Goal: Transaction & Acquisition: Purchase product/service

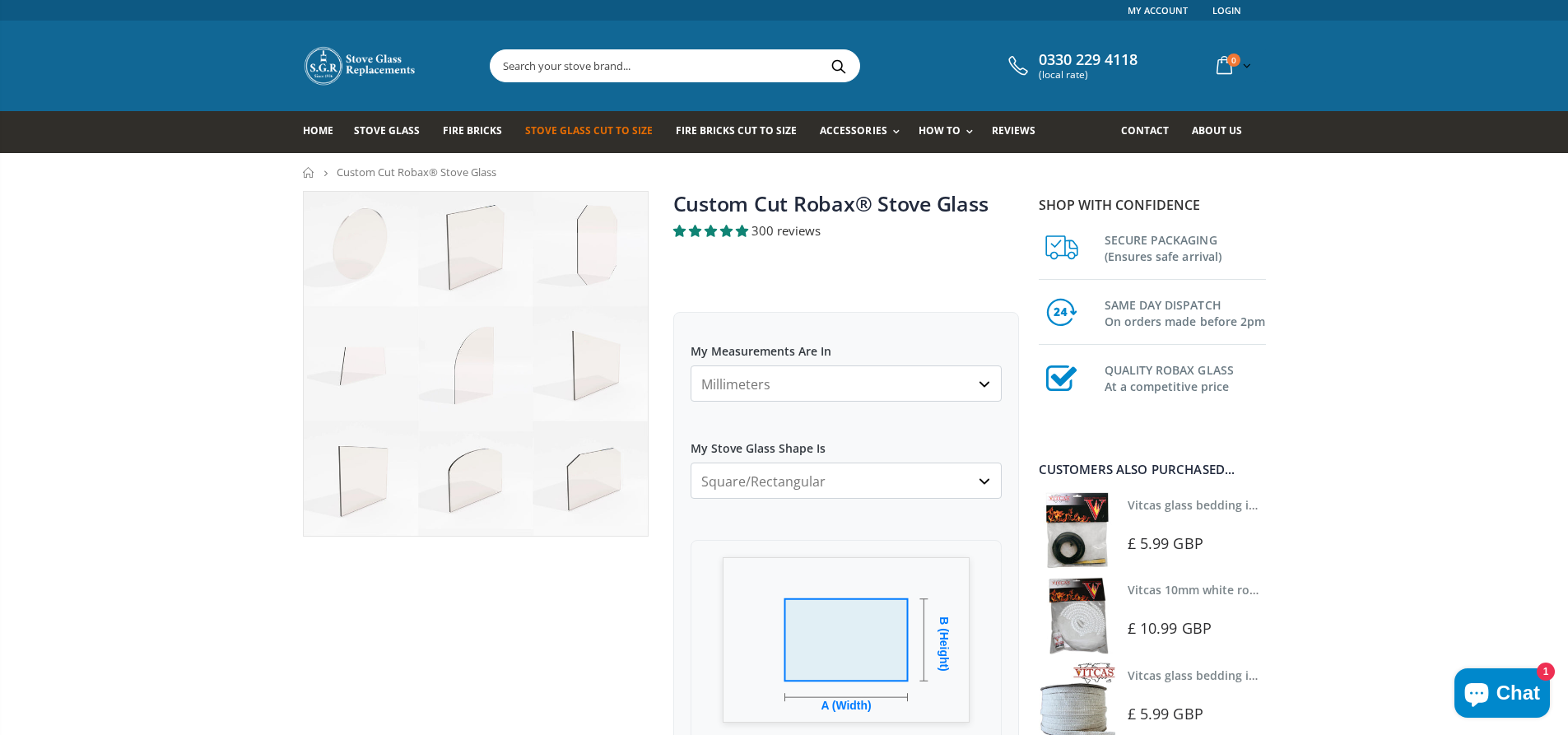
click at [477, 471] on img at bounding box center [475, 363] width 344 height 344
click at [466, 488] on img at bounding box center [475, 363] width 344 height 344
click at [478, 464] on img at bounding box center [475, 363] width 344 height 344
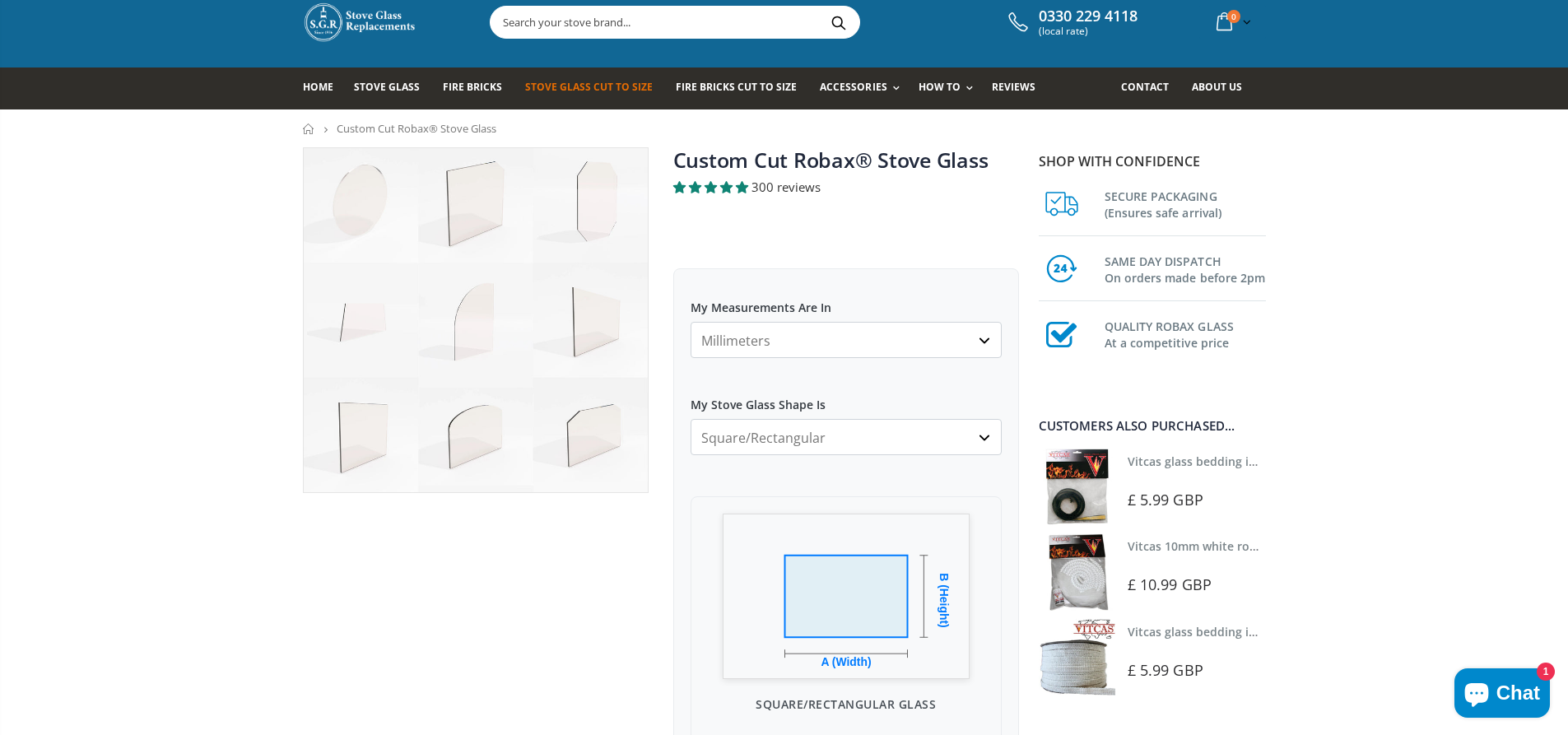
scroll to position [82, 0]
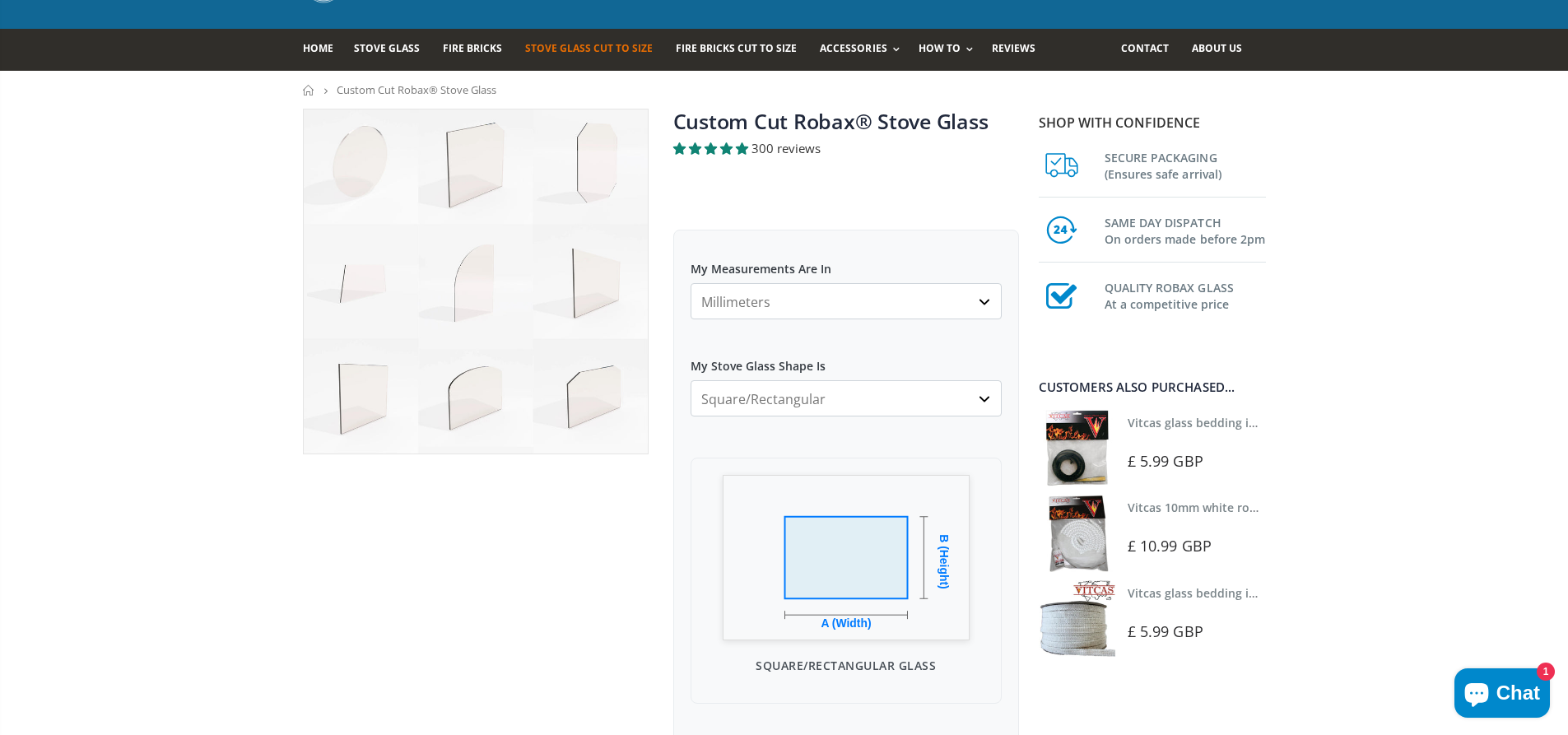
click at [970, 305] on select "Millimeters Centimeters Inches" at bounding box center [846, 302] width 311 height 36
select select "cm"
click at [691, 284] on select "Millimeters Centimeters Inches" at bounding box center [846, 302] width 311 height 36
click at [988, 399] on select "Square/Rectangular Arched Half Arch Both Top Corners Cut Single Corner Cut All …" at bounding box center [846, 399] width 311 height 36
select select "arched"
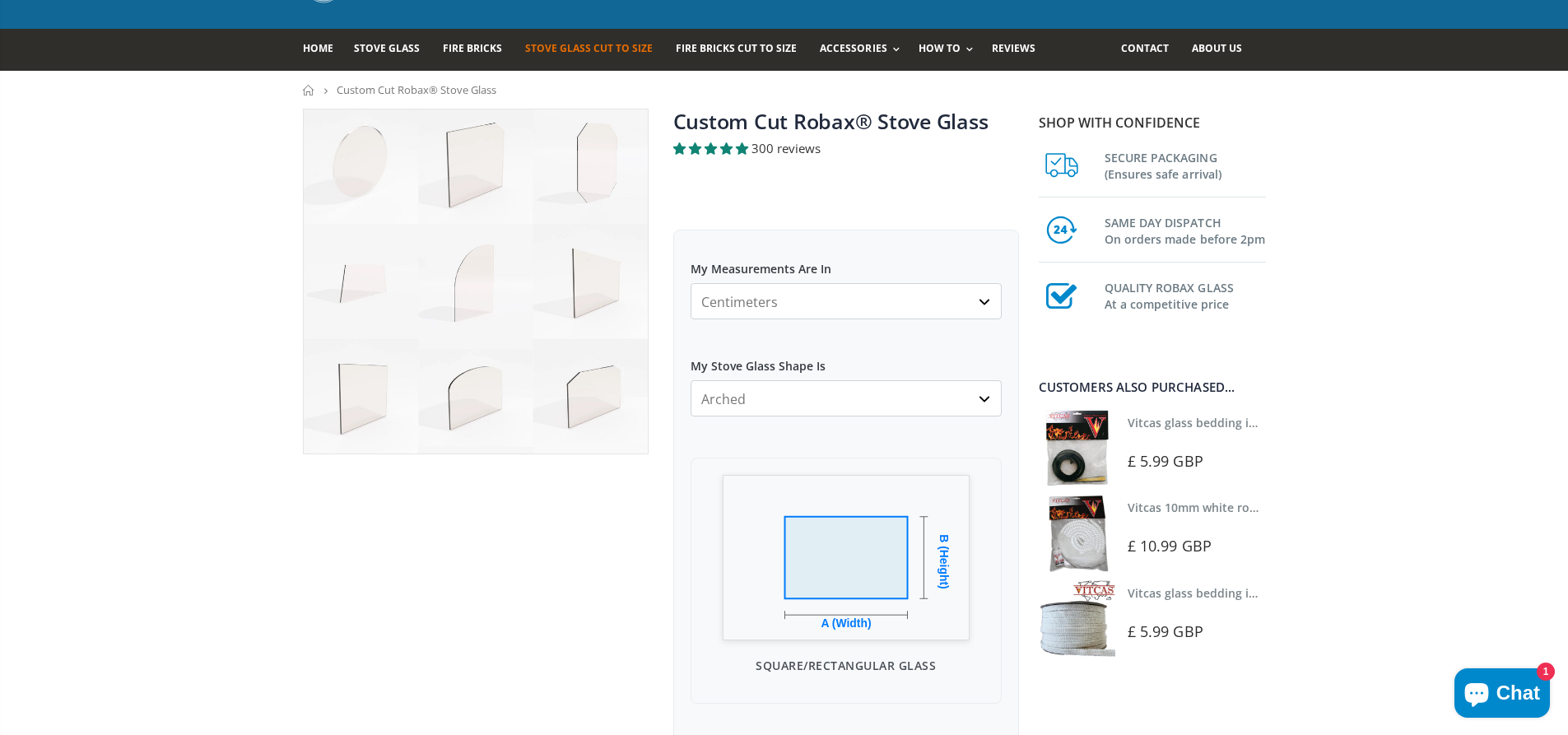
click at [691, 380] on select "Square/Rectangular Arched Half Arch Both Top Corners Cut Single Corner Cut All …" at bounding box center [846, 399] width 311 height 36
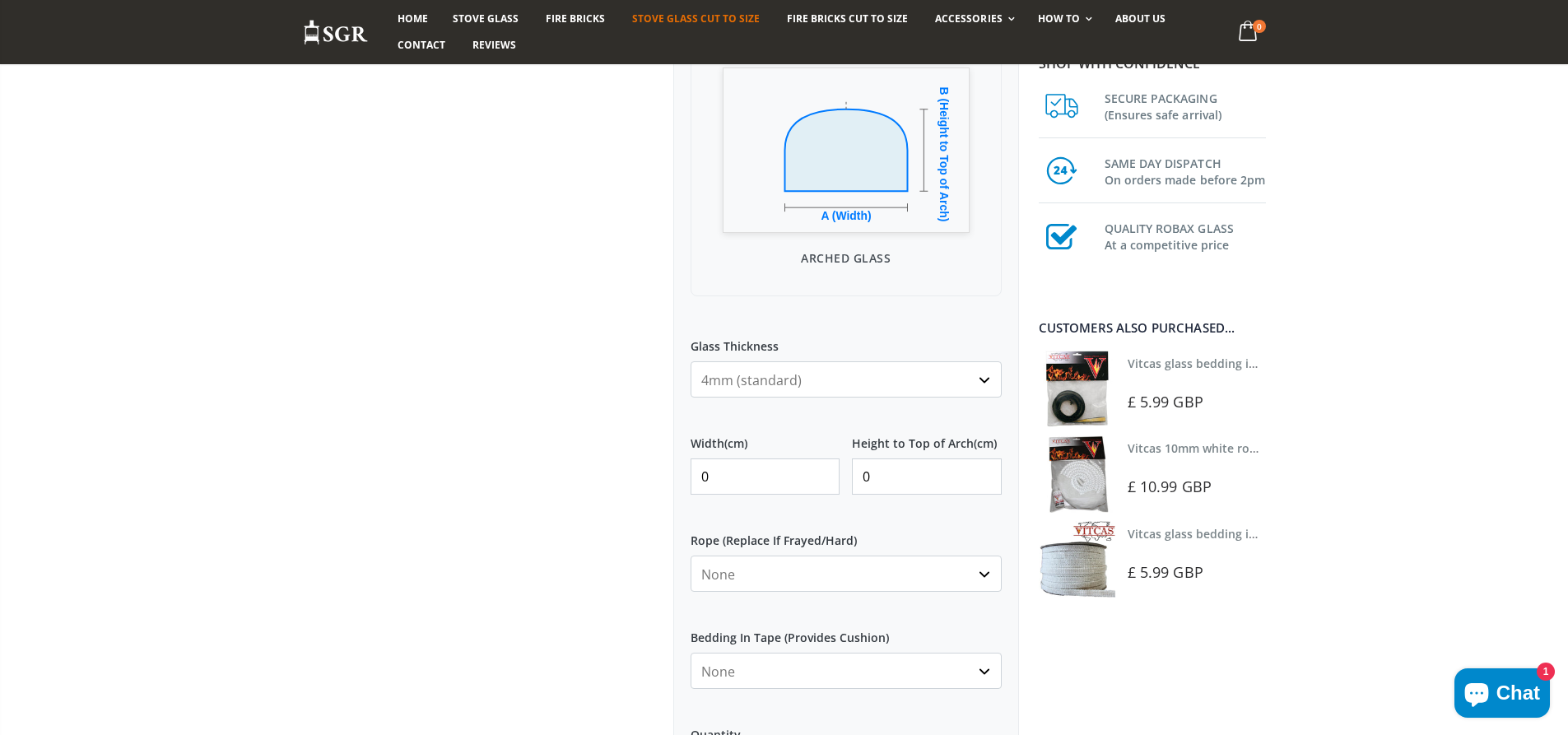
scroll to position [494, 0]
click at [986, 376] on select "4mm (standard) 5mm (gas fires with baffled flue) 3mm (For Use In Stoves With Th…" at bounding box center [846, 376] width 311 height 36
click at [975, 386] on select "4mm (standard) 5mm (gas fires with baffled flue) 3mm (For Use In Stoves With Th…" at bounding box center [846, 376] width 311 height 36
type input "1"
click at [817, 471] on input "1" at bounding box center [765, 472] width 149 height 36
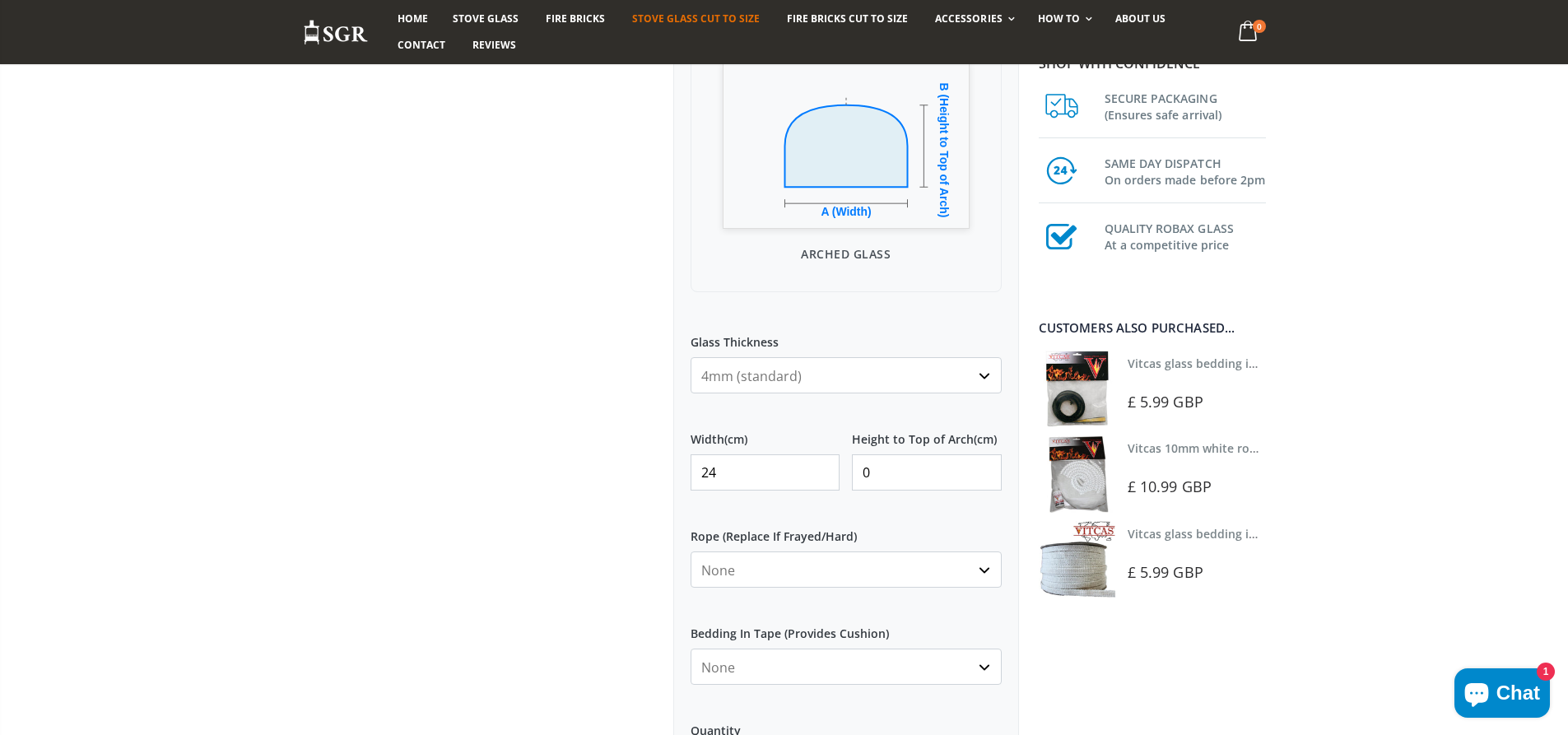
type input "24"
click at [899, 480] on input "0" at bounding box center [926, 472] width 149 height 36
click at [934, 523] on label "Rope (Replace If Frayed/Hard)" at bounding box center [846, 530] width 311 height 30
click at [934, 552] on select "None 3mm White 6mm White 8mm White 10mm White 12mm White 6mm Black 8mm Black 10…" at bounding box center [846, 570] width 311 height 36
click at [984, 571] on select "None 3mm White 6mm White 8mm White 10mm White 12mm White 6mm Black 8mm Black 10…" at bounding box center [846, 570] width 311 height 36
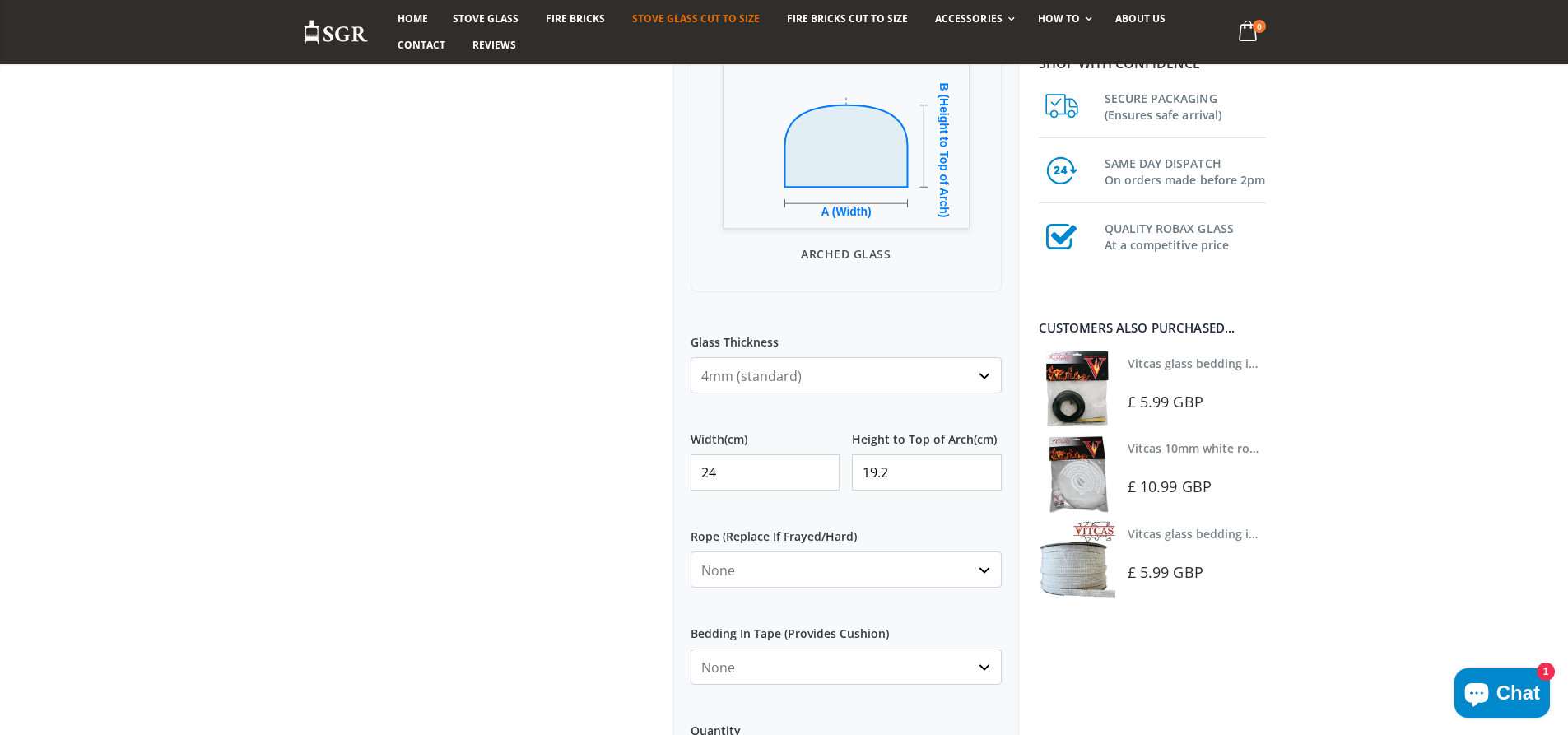
click at [856, 605] on div "My Measurements Are In Millimeters Centimeters Inches For inches, please enter …" at bounding box center [846, 485] width 346 height 1334
click at [984, 678] on select "None Black White" at bounding box center [846, 667] width 311 height 36
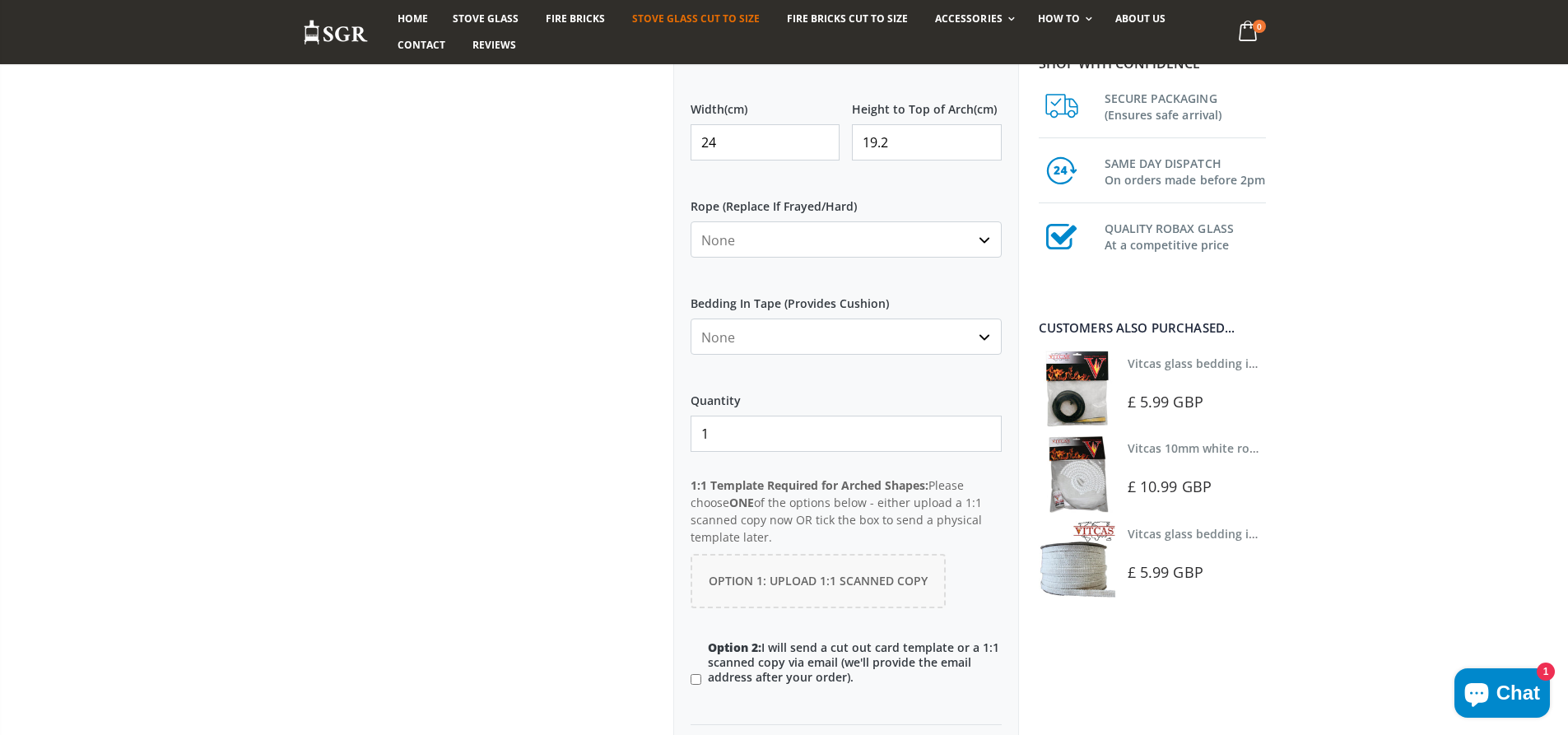
scroll to position [823, 0]
click at [978, 338] on select "None Black White" at bounding box center [846, 337] width 311 height 36
drag, startPoint x: 978, startPoint y: 338, endPoint x: 956, endPoint y: 297, distance: 46.5
click at [978, 338] on select "None Black White" at bounding box center [846, 337] width 311 height 36
click at [970, 238] on select "None 3mm White 6mm White 8mm White 10mm White 12mm White 6mm Black 8mm Black 10…" at bounding box center [846, 241] width 311 height 36
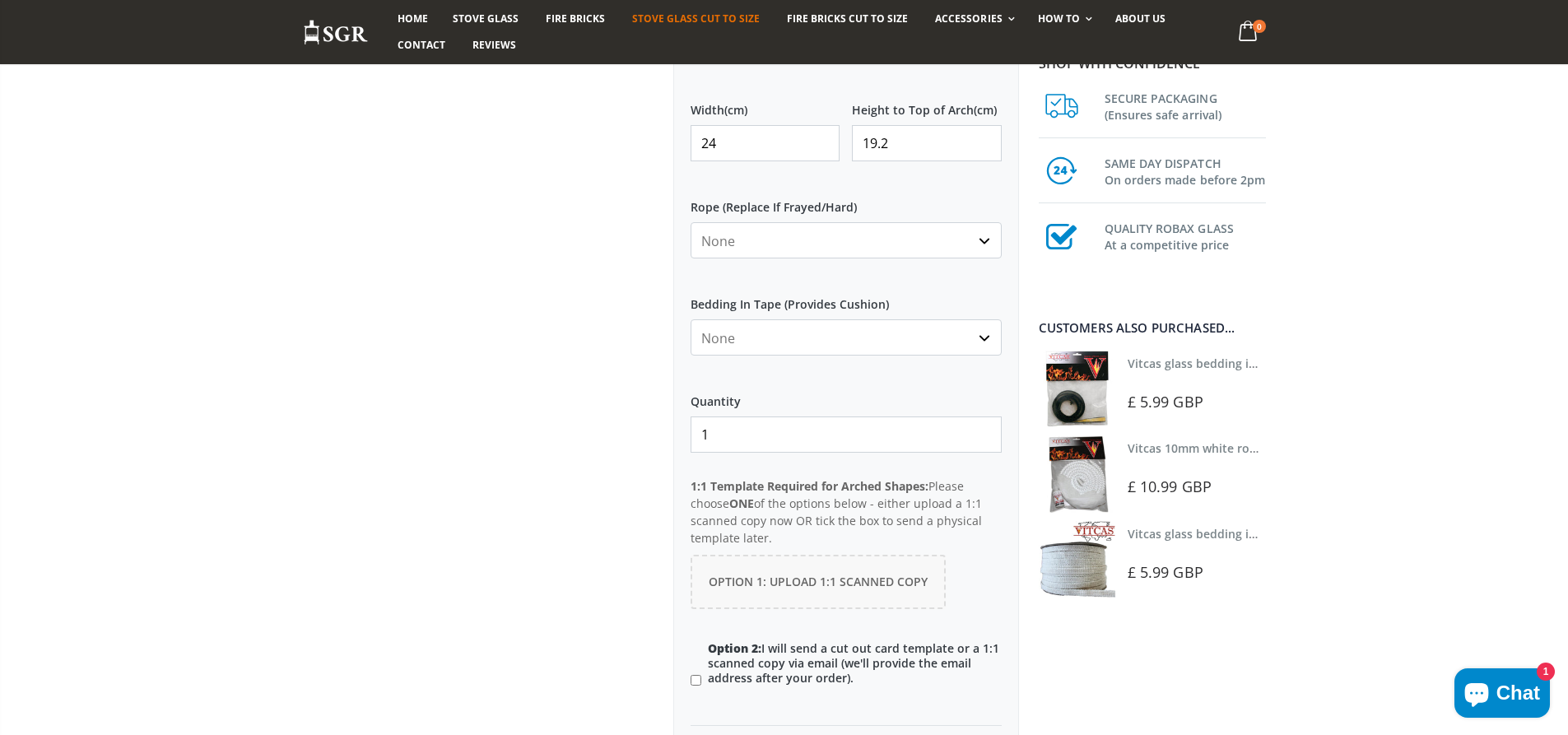
drag, startPoint x: 889, startPoint y: 140, endPoint x: 936, endPoint y: 181, distance: 62.4
click at [901, 153] on input "19.2" at bounding box center [926, 144] width 149 height 36
type input "19.3"
click at [987, 242] on select "None 3mm White 6mm White 8mm White 10mm White 12mm White 6mm Black 8mm Black 10…" at bounding box center [846, 241] width 311 height 36
click at [976, 233] on select "None 3mm White 6mm White 8mm White 10mm White 12mm White 6mm Black 8mm Black 10…" at bounding box center [846, 241] width 311 height 36
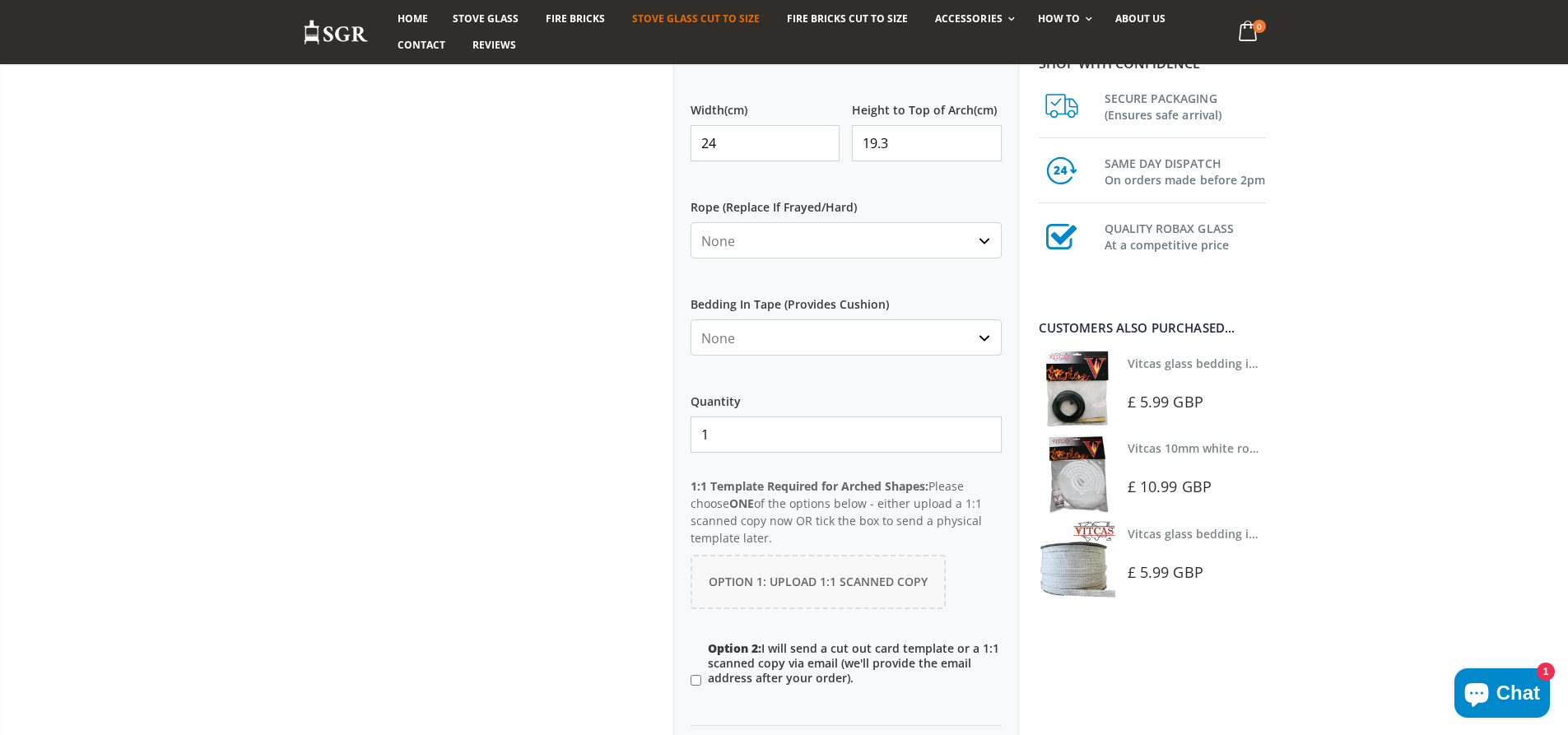
click at [976, 233] on select "None 3mm White 6mm White 8mm White 10mm White 12mm White 6mm Black 8mm Black 10…" at bounding box center [846, 241] width 311 height 36
click at [893, 586] on span "Option 1: Upload 1:1 Scanned Copy" at bounding box center [818, 582] width 219 height 15
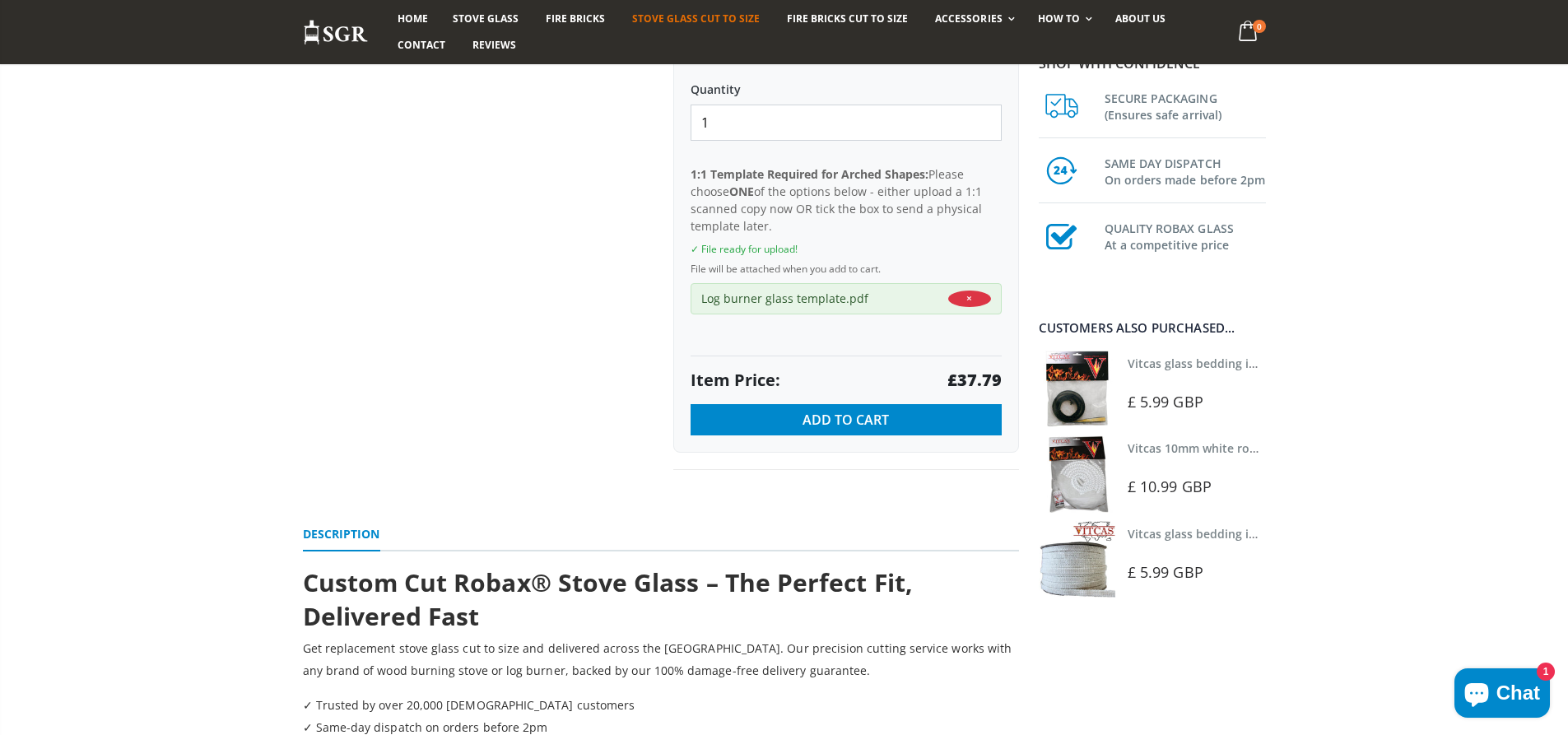
scroll to position [1318, 0]
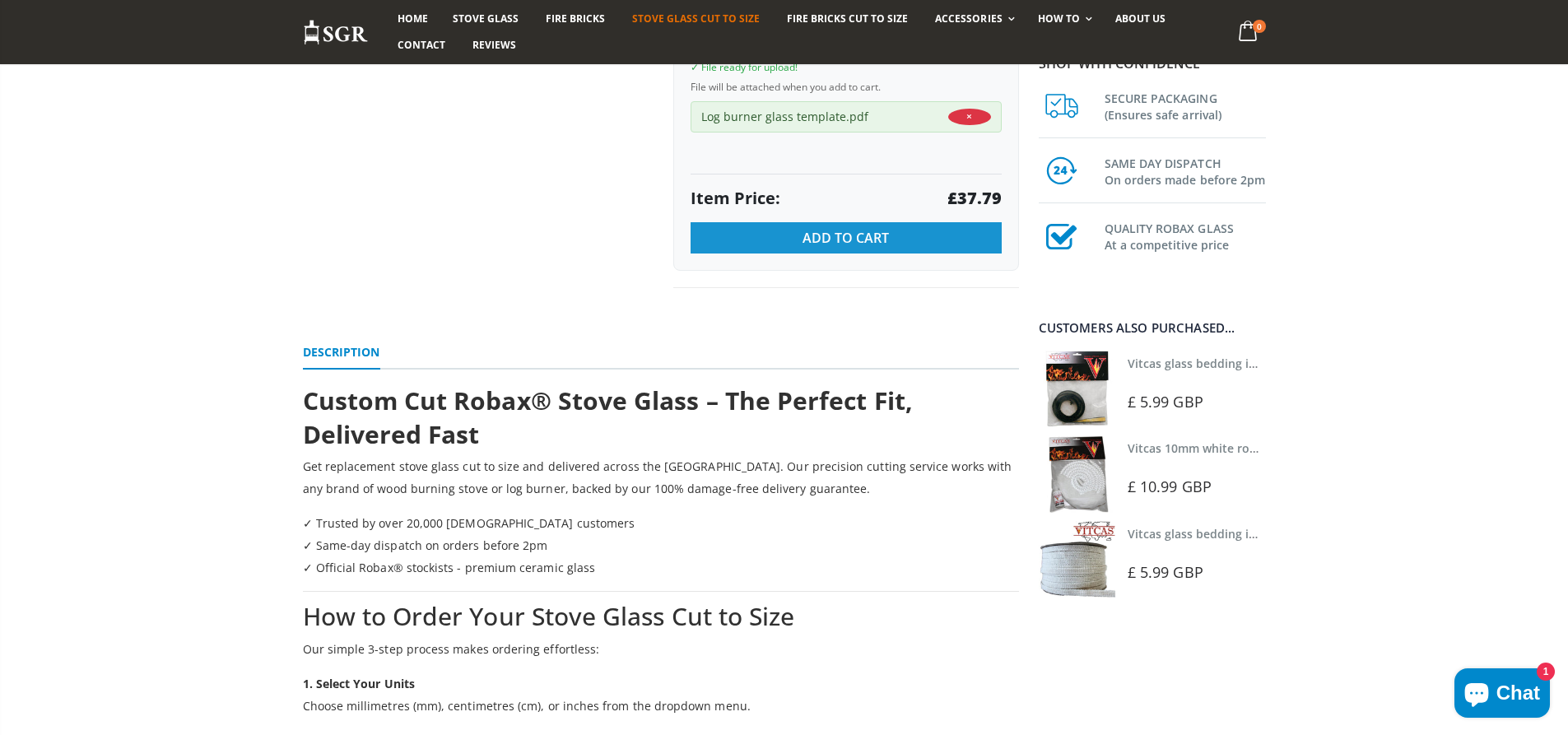
click at [852, 233] on span "Add to Cart" at bounding box center [846, 238] width 86 height 18
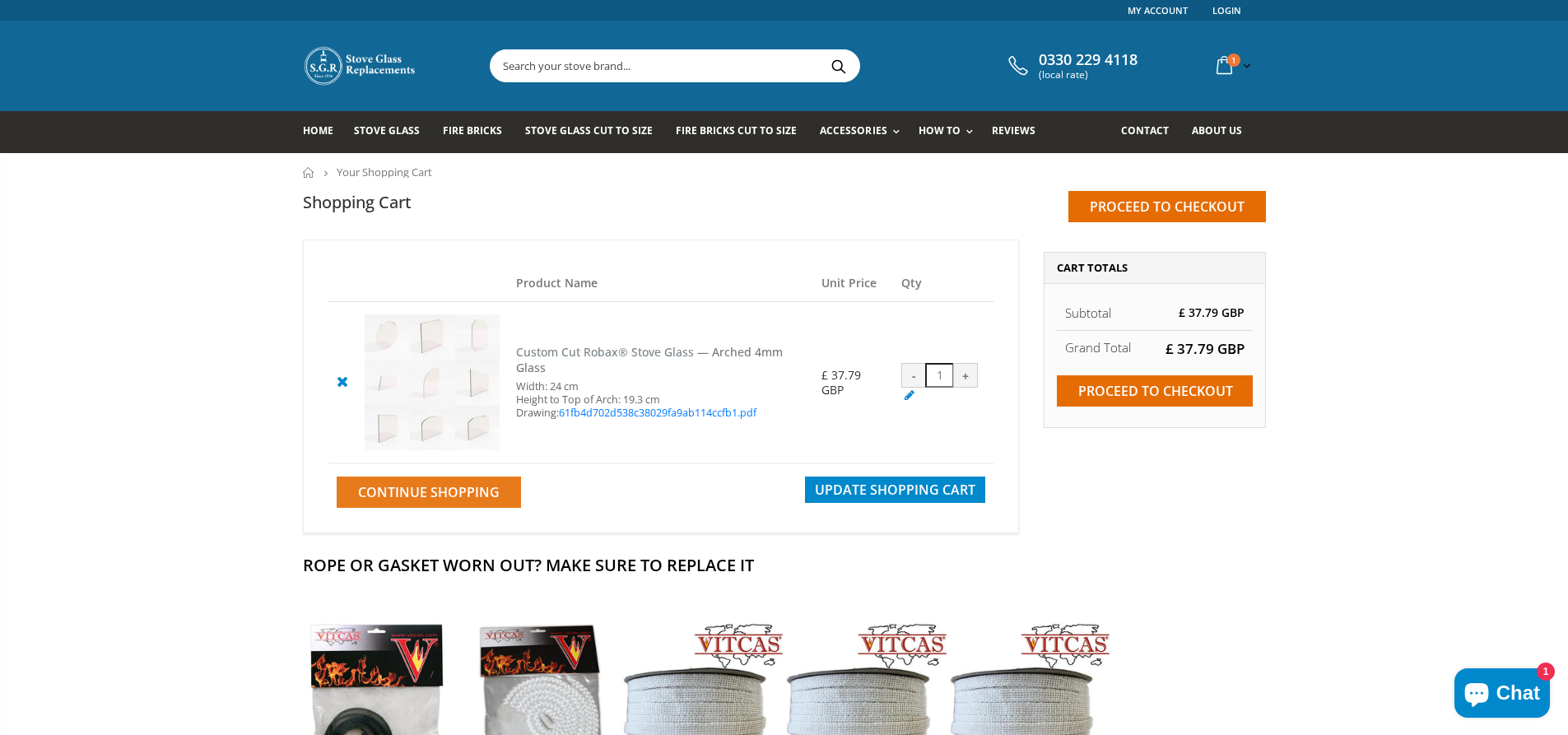
click at [452, 497] on span "Continue Shopping" at bounding box center [429, 492] width 142 height 18
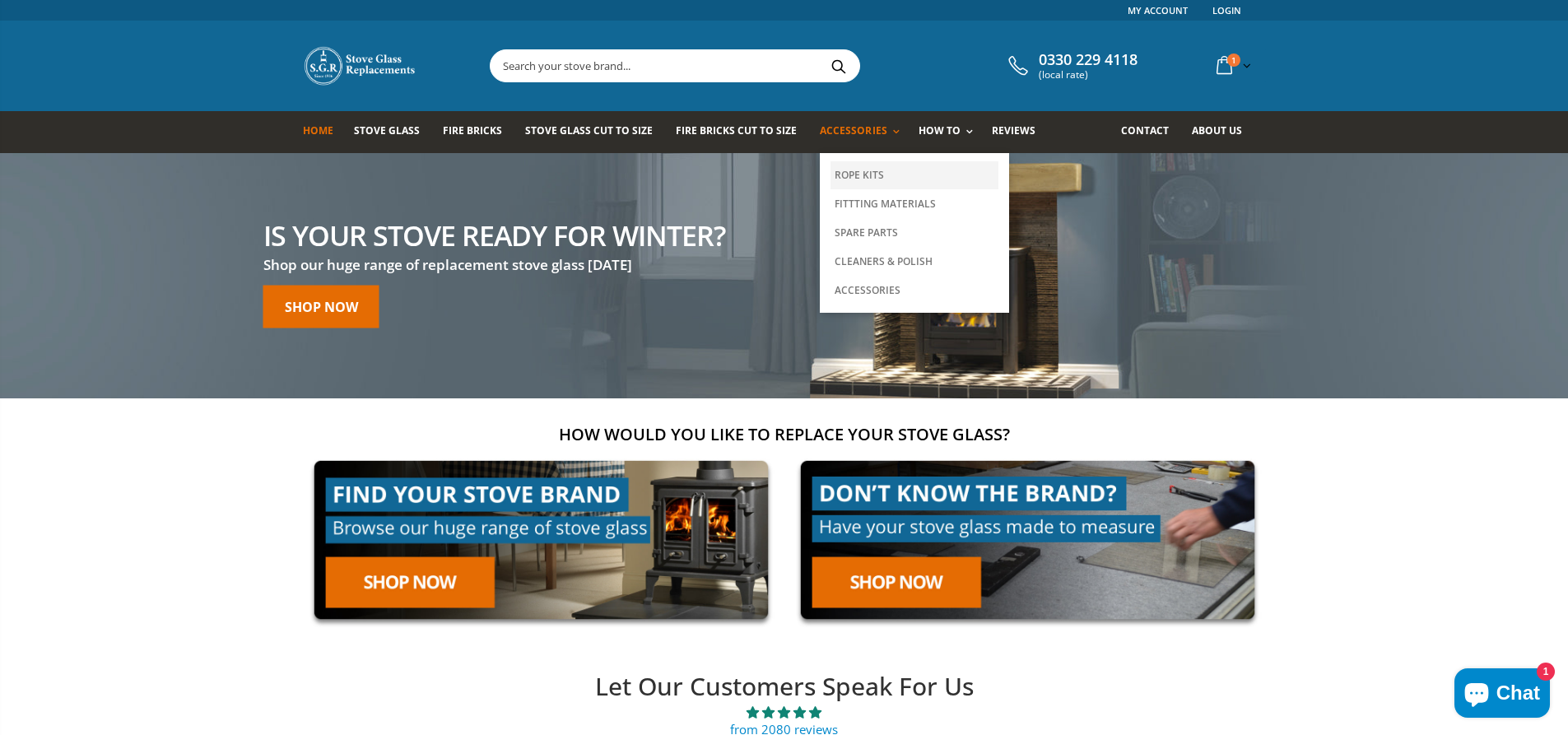
click at [864, 176] on link "Rope Kits" at bounding box center [914, 174] width 168 height 28
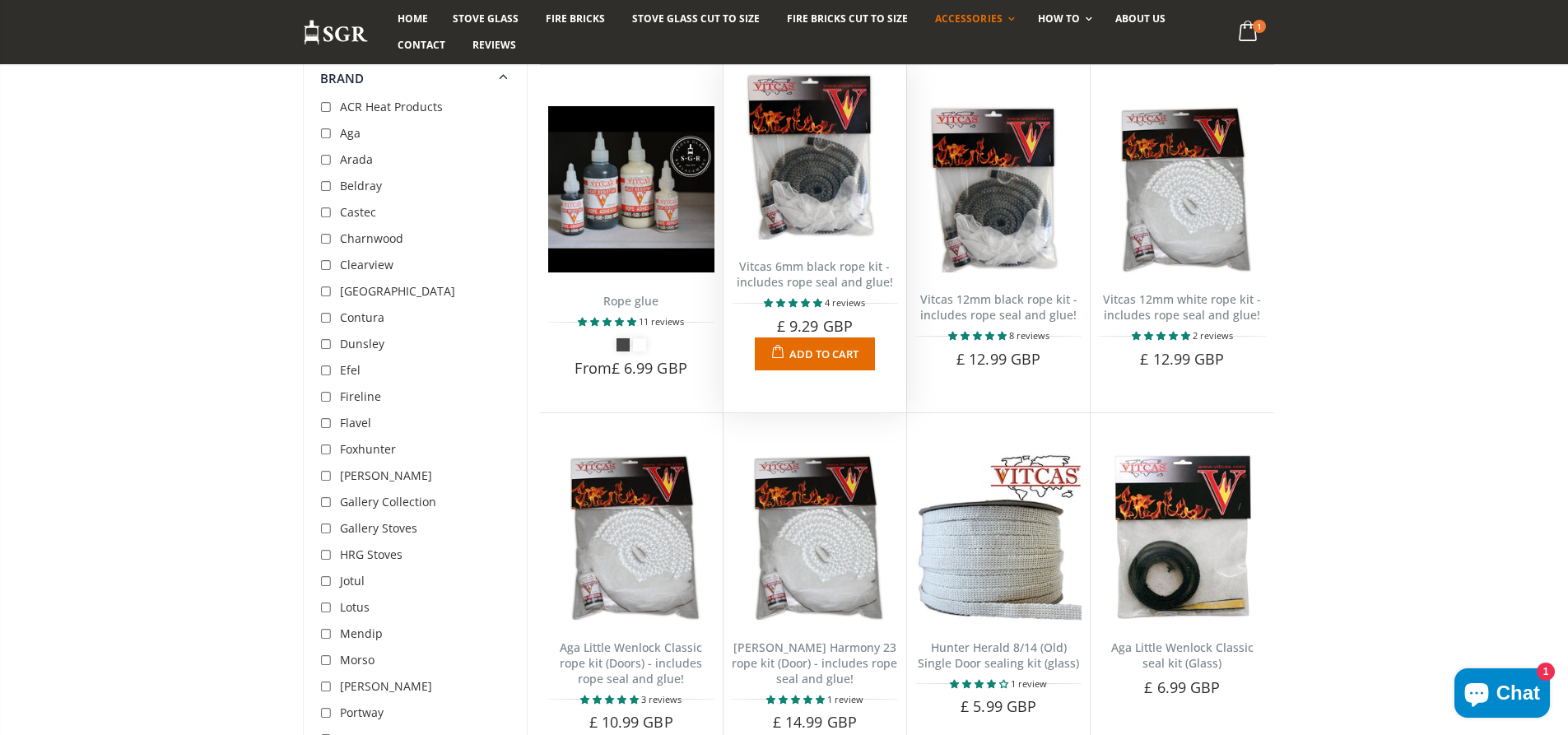
scroll to position [823, 0]
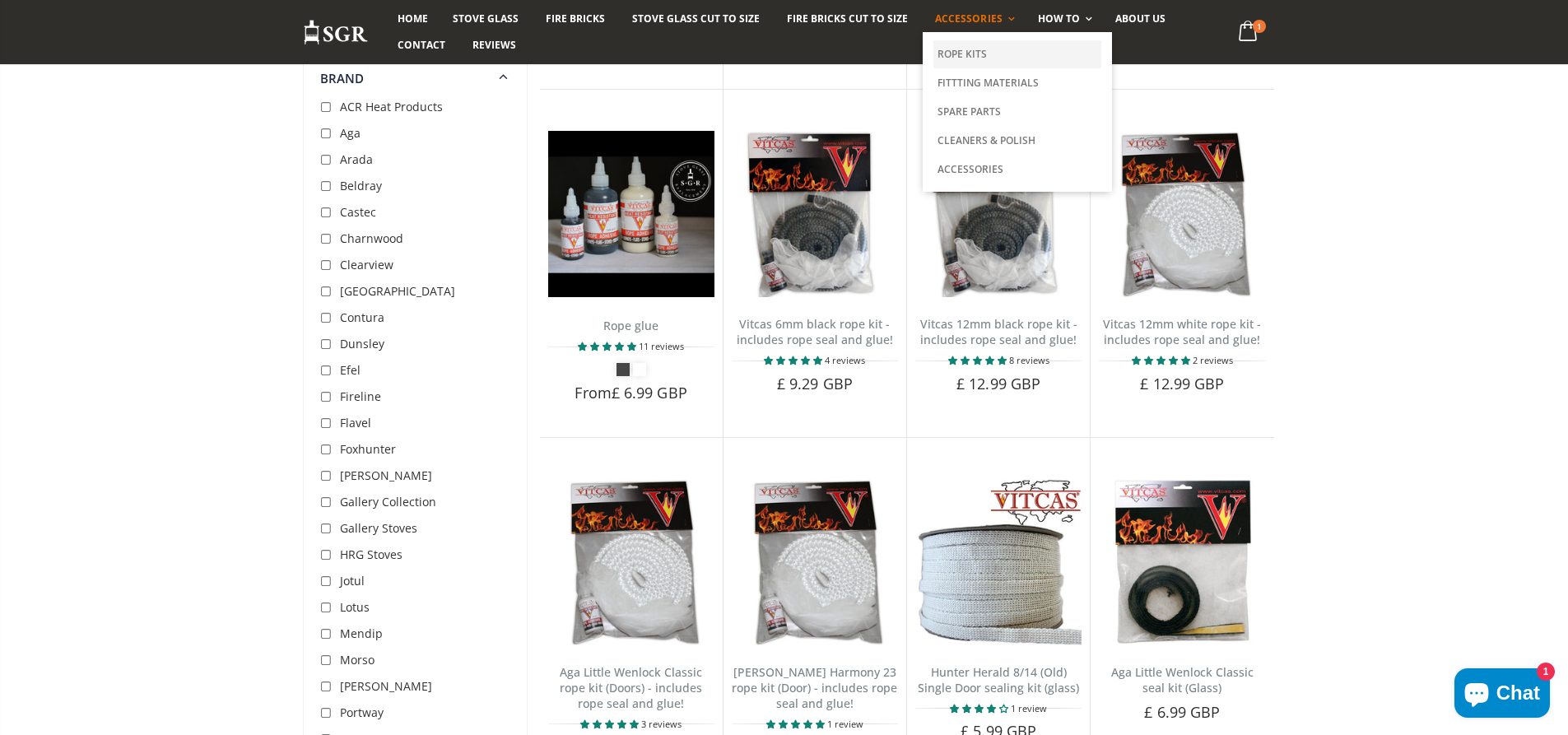
click at [935, 48] on link "Rope Kits" at bounding box center [1017, 54] width 168 height 28
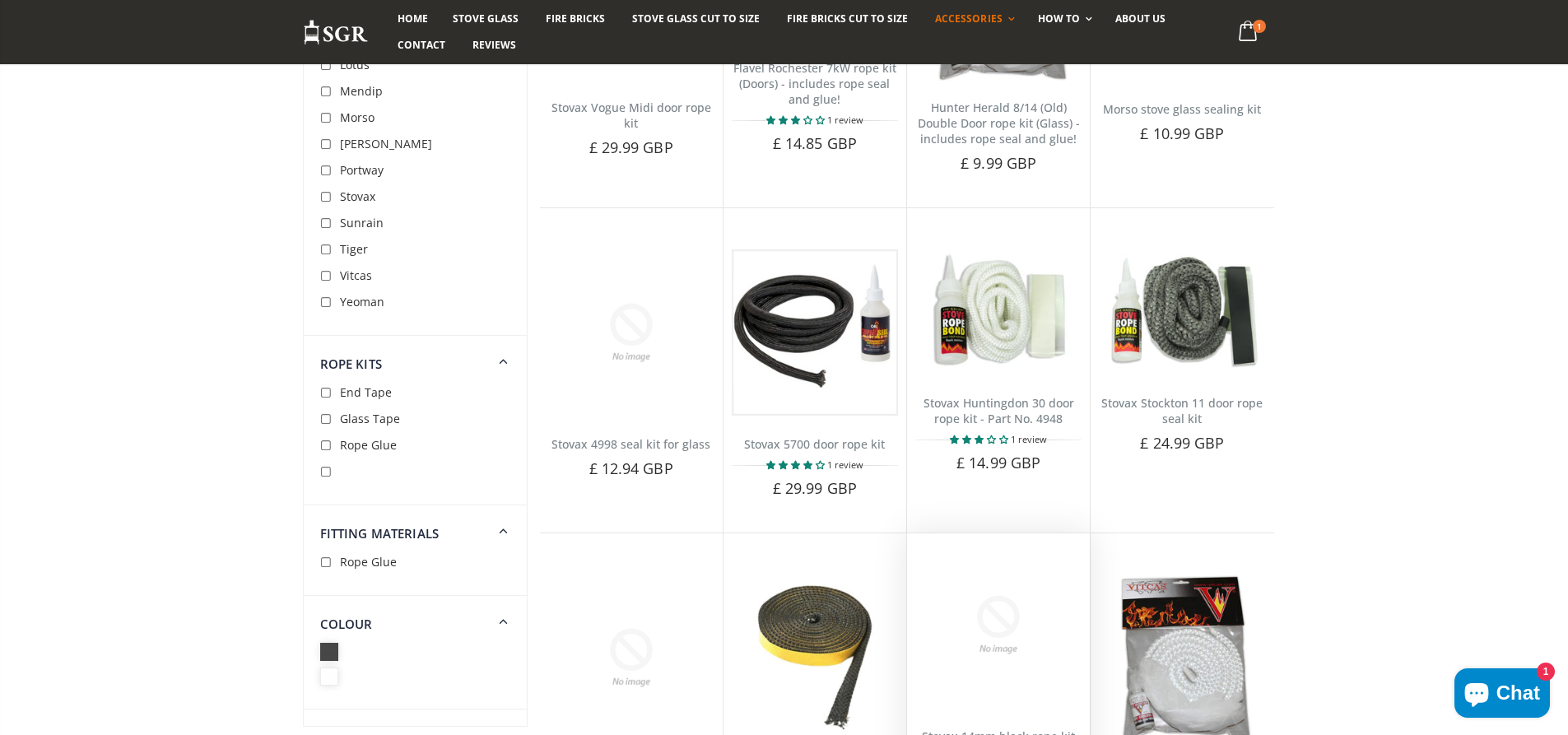
scroll to position [3541, 0]
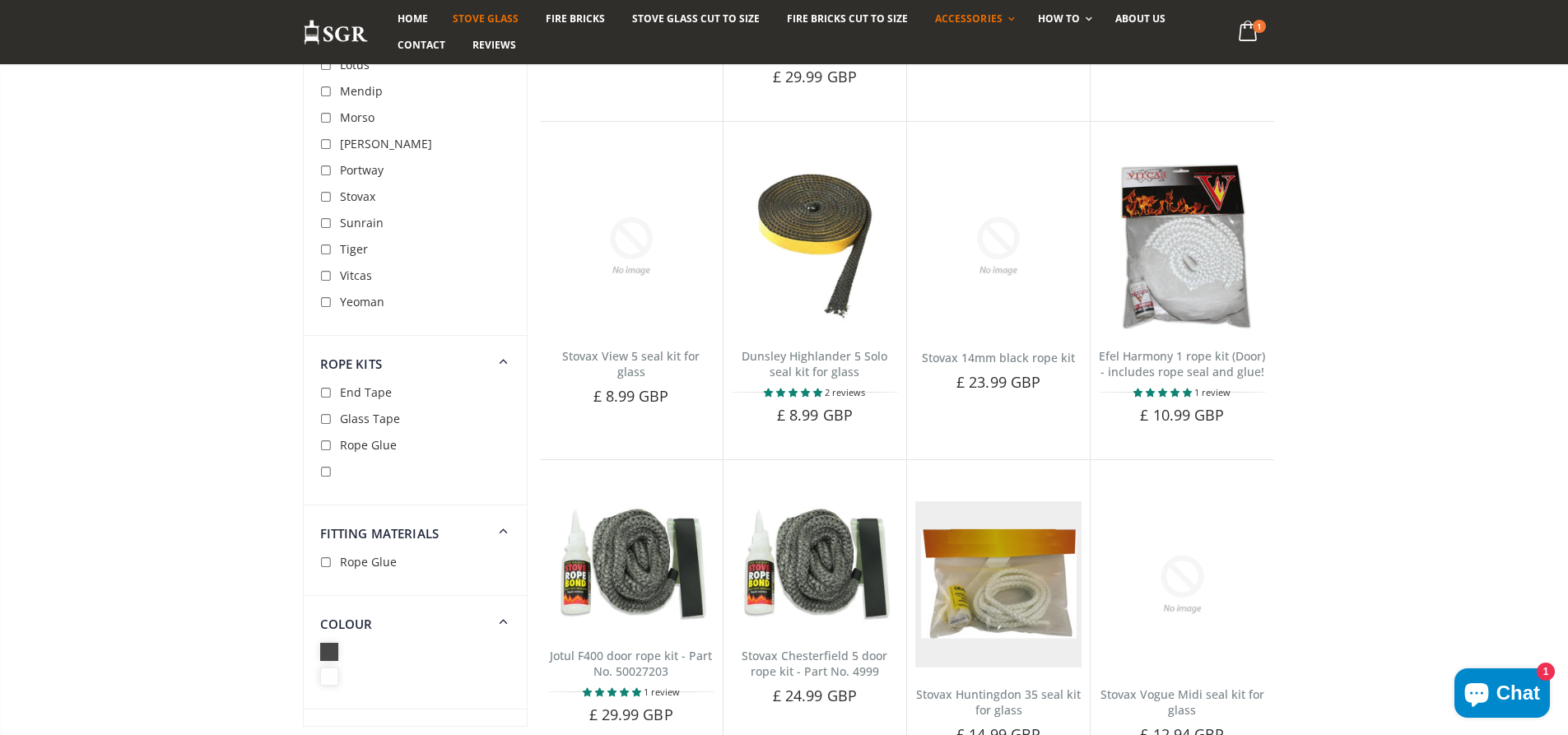
click at [483, 21] on span "Stove Glass" at bounding box center [486, 18] width 66 height 14
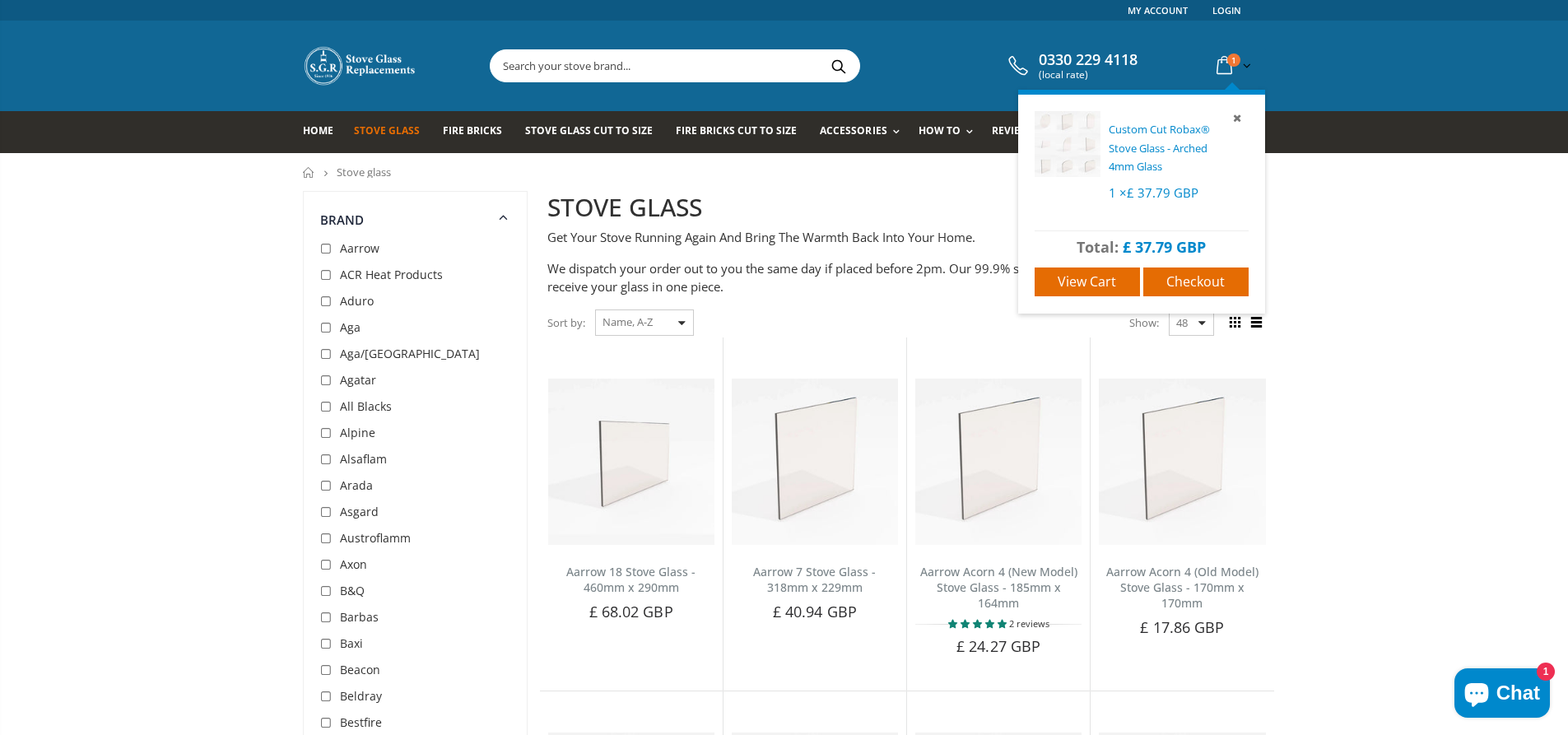
click at [1131, 144] on span "Custom Cut Robax® Stove Glass" at bounding box center [1160, 138] width 102 height 34
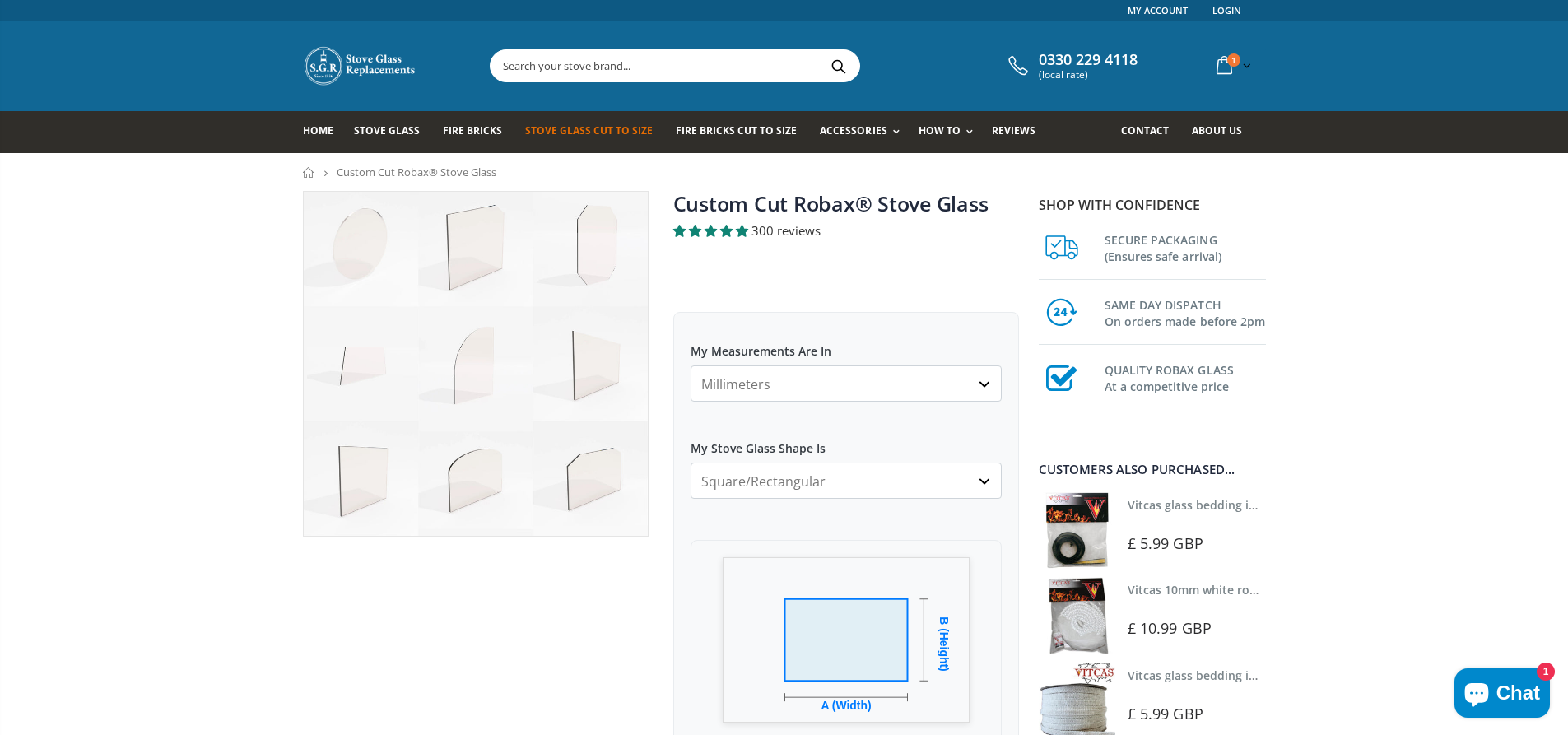
scroll to position [577, 0]
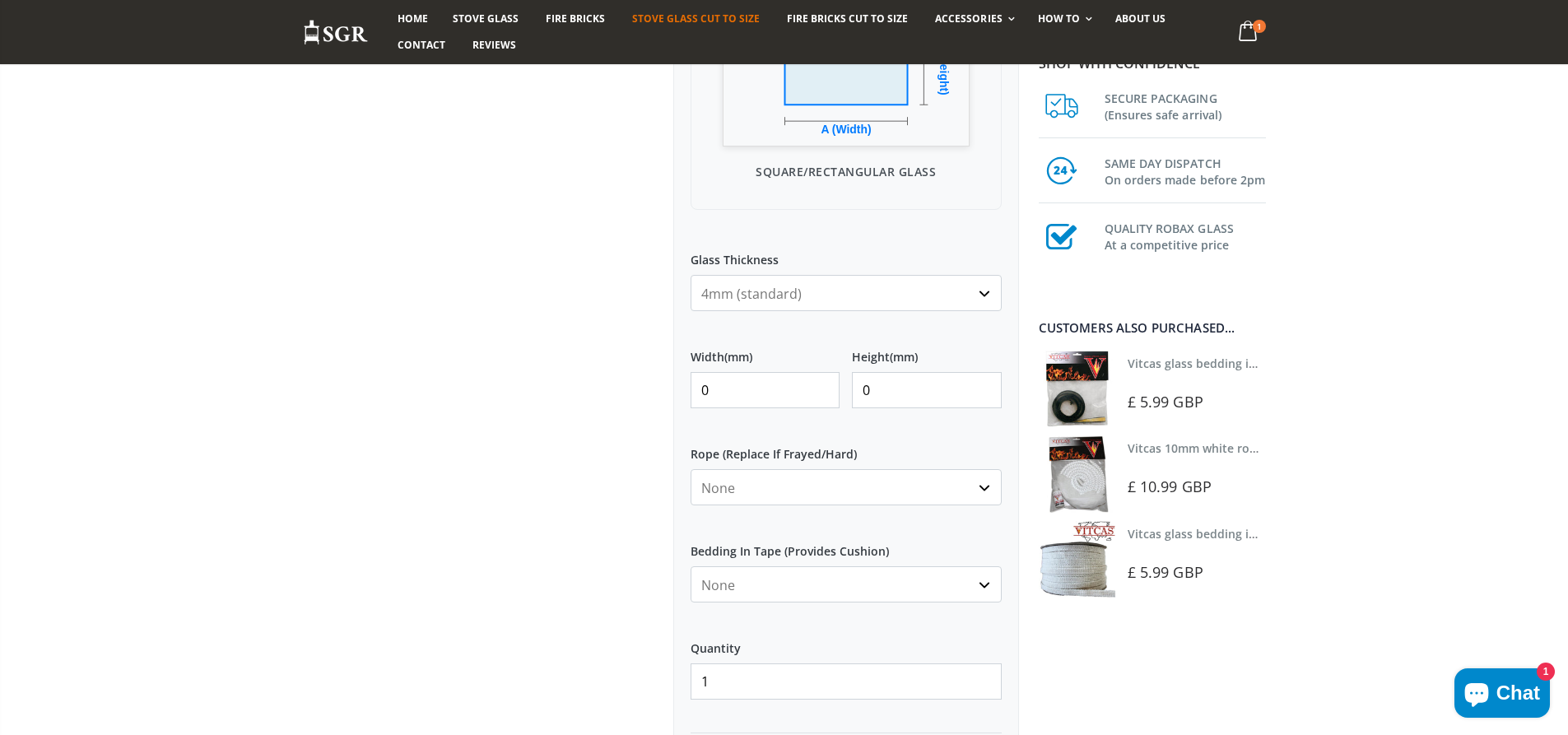
click at [887, 483] on select "None 3mm White 6mm White 8mm White 10mm White 12mm White 6mm Black 8mm Black 10…" at bounding box center [846, 488] width 311 height 36
click at [849, 526] on div "My Measurements Are In Millimeters Centimeters Inches For inches, please enter …" at bounding box center [846, 283] width 346 height 1094
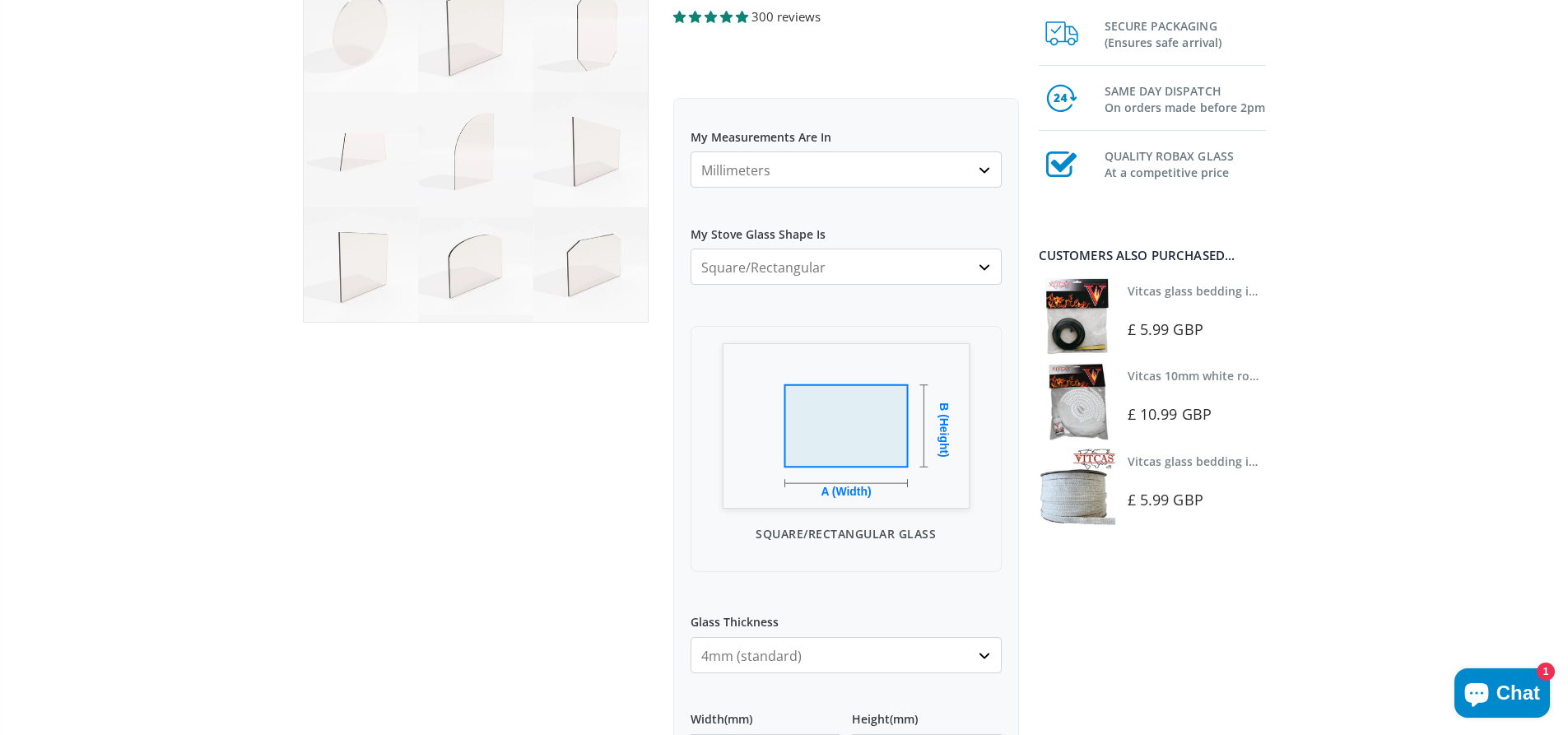
scroll to position [0, 0]
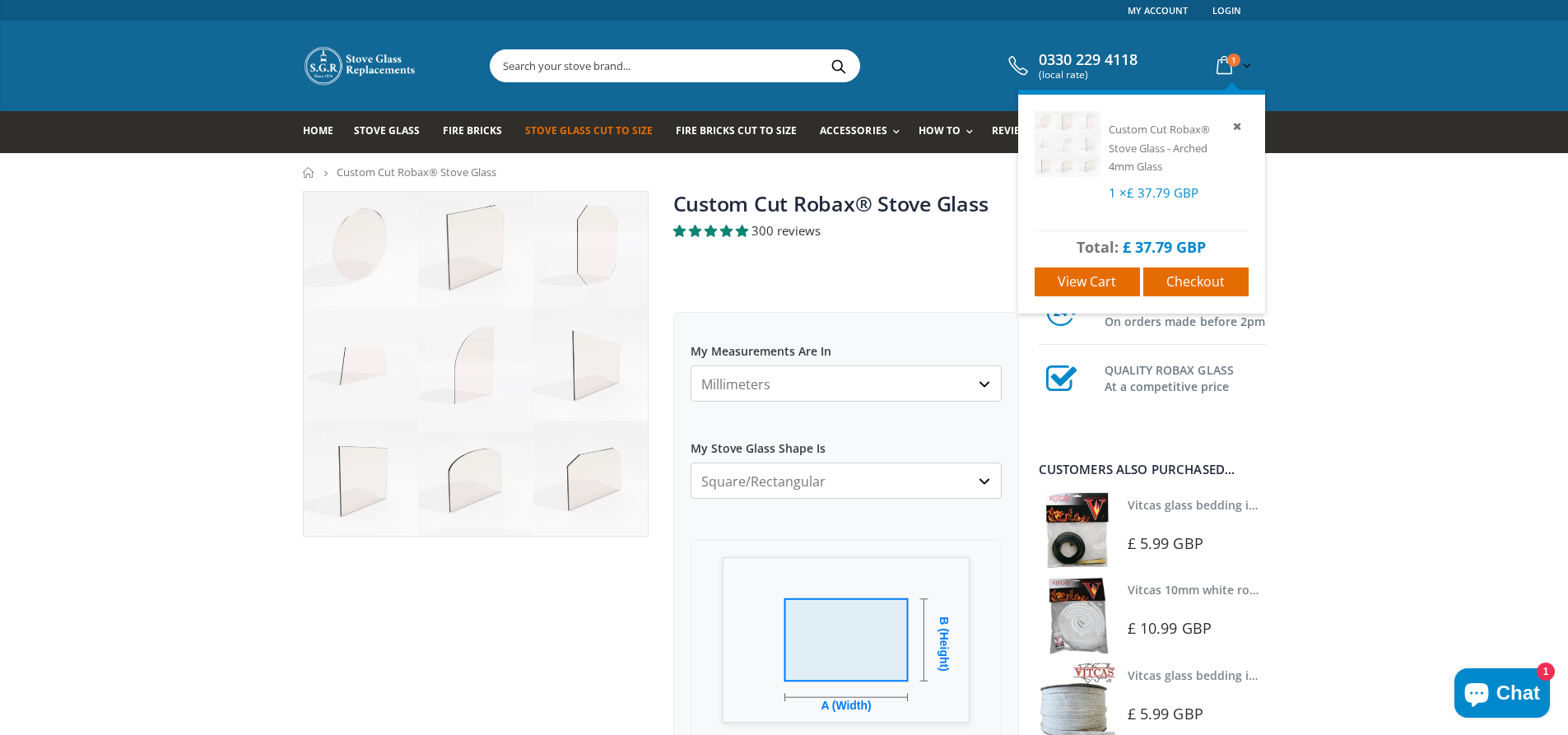
click at [1232, 61] on span "1" at bounding box center [1234, 60] width 13 height 13
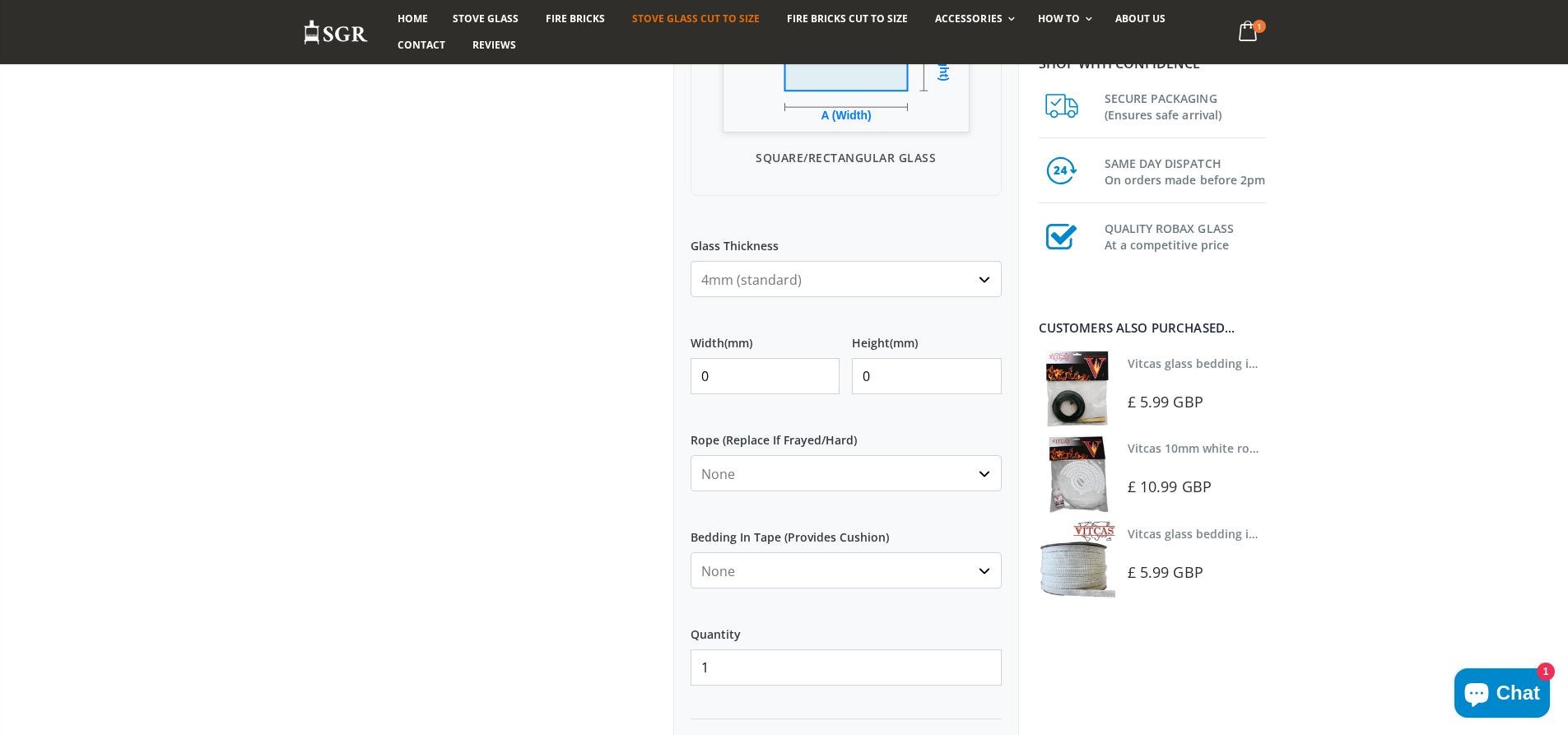
scroll to position [823, 0]
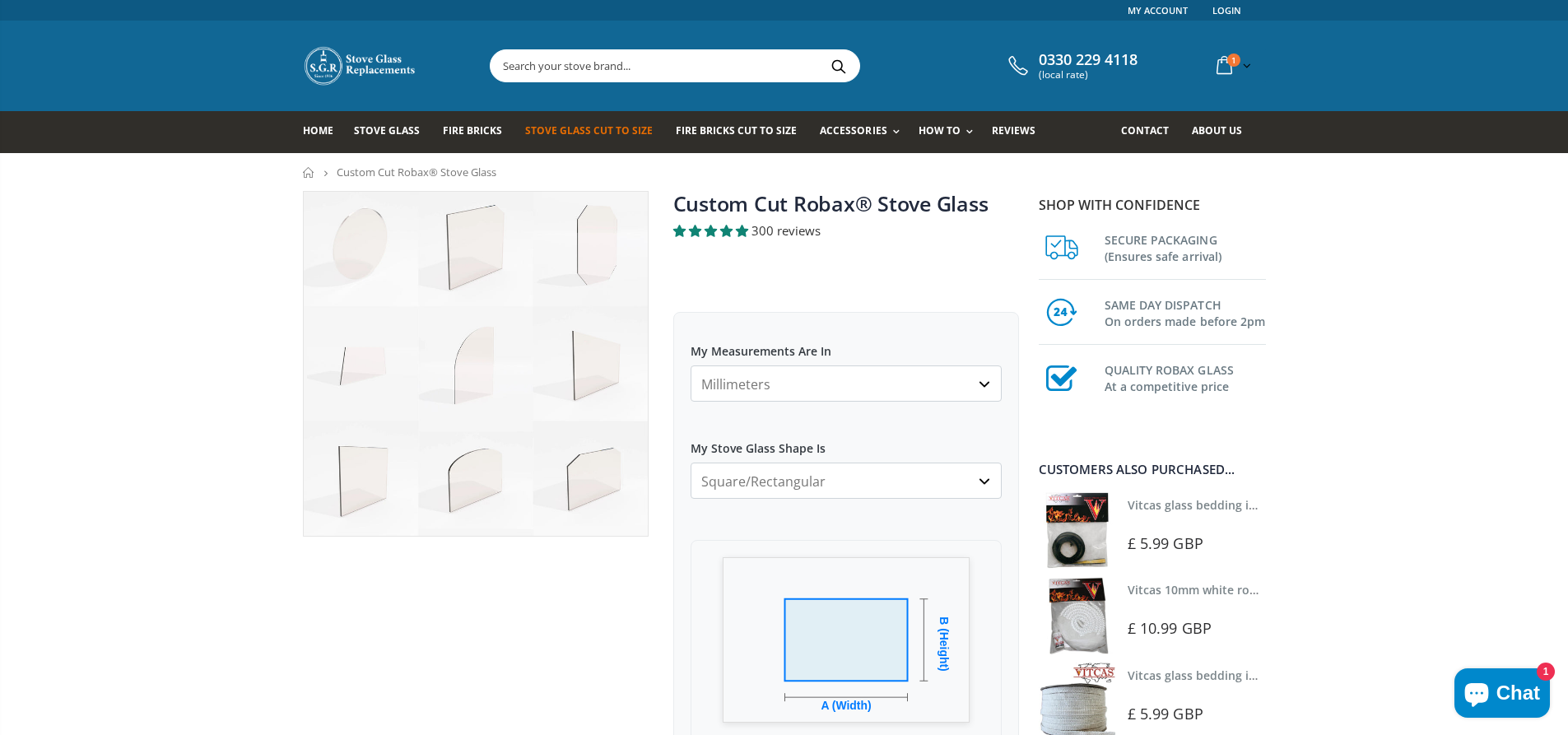
click at [492, 500] on img at bounding box center [475, 363] width 344 height 344
click at [456, 477] on img at bounding box center [475, 363] width 344 height 344
click at [806, 378] on select "Millimeters Centimeters Inches" at bounding box center [846, 384] width 311 height 36
select select "cm"
click at [691, 366] on select "Millimeters Centimeters Inches" at bounding box center [846, 384] width 311 height 36
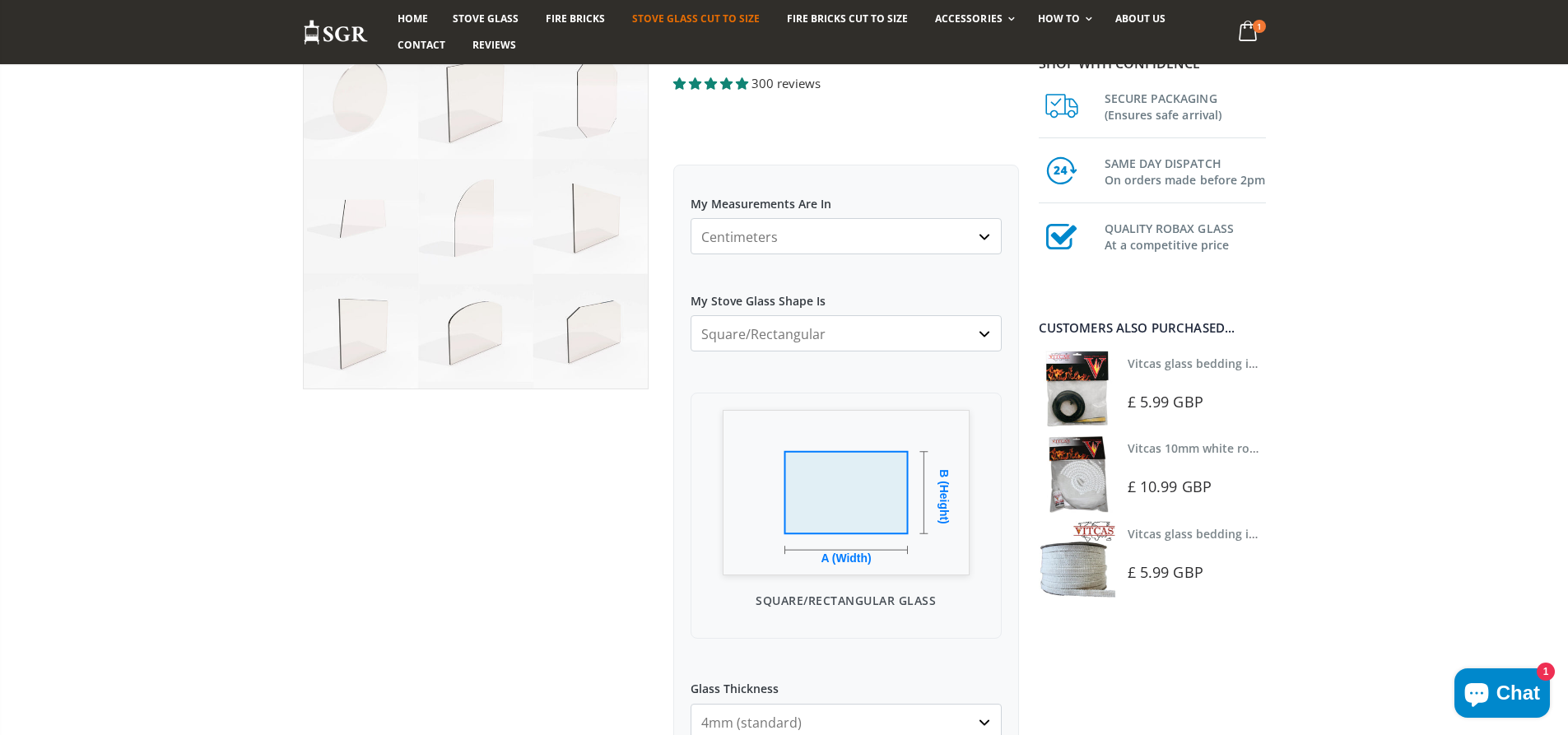
scroll to position [165, 0]
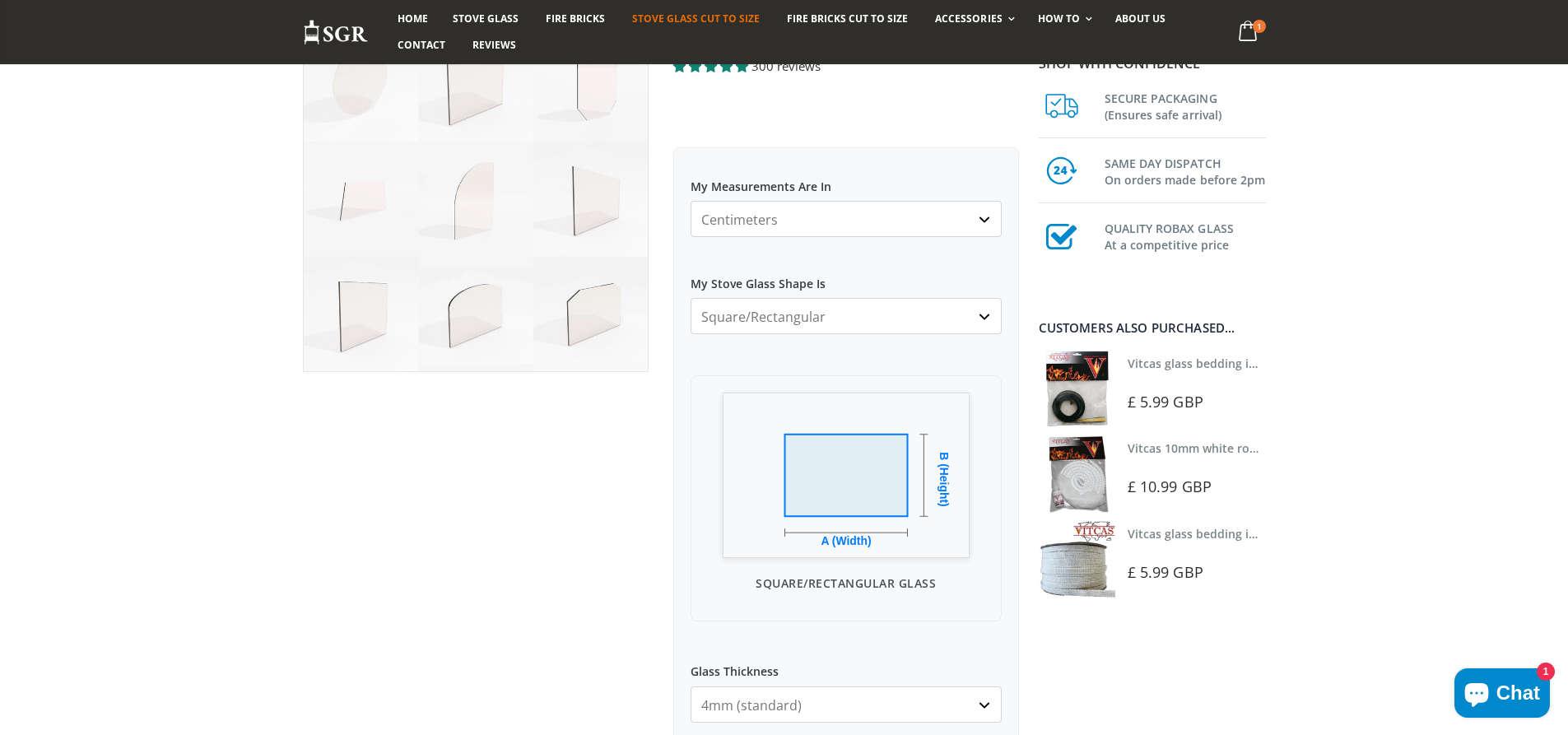
click at [840, 318] on select "Square/Rectangular Arched Half Arch Both Top Corners Cut Single Corner Cut All …" at bounding box center [846, 316] width 311 height 36
select select "arched"
click at [691, 298] on select "Square/Rectangular Arched Half Arch Both Top Corners Cut Single Corner Cut All …" at bounding box center [846, 316] width 311 height 36
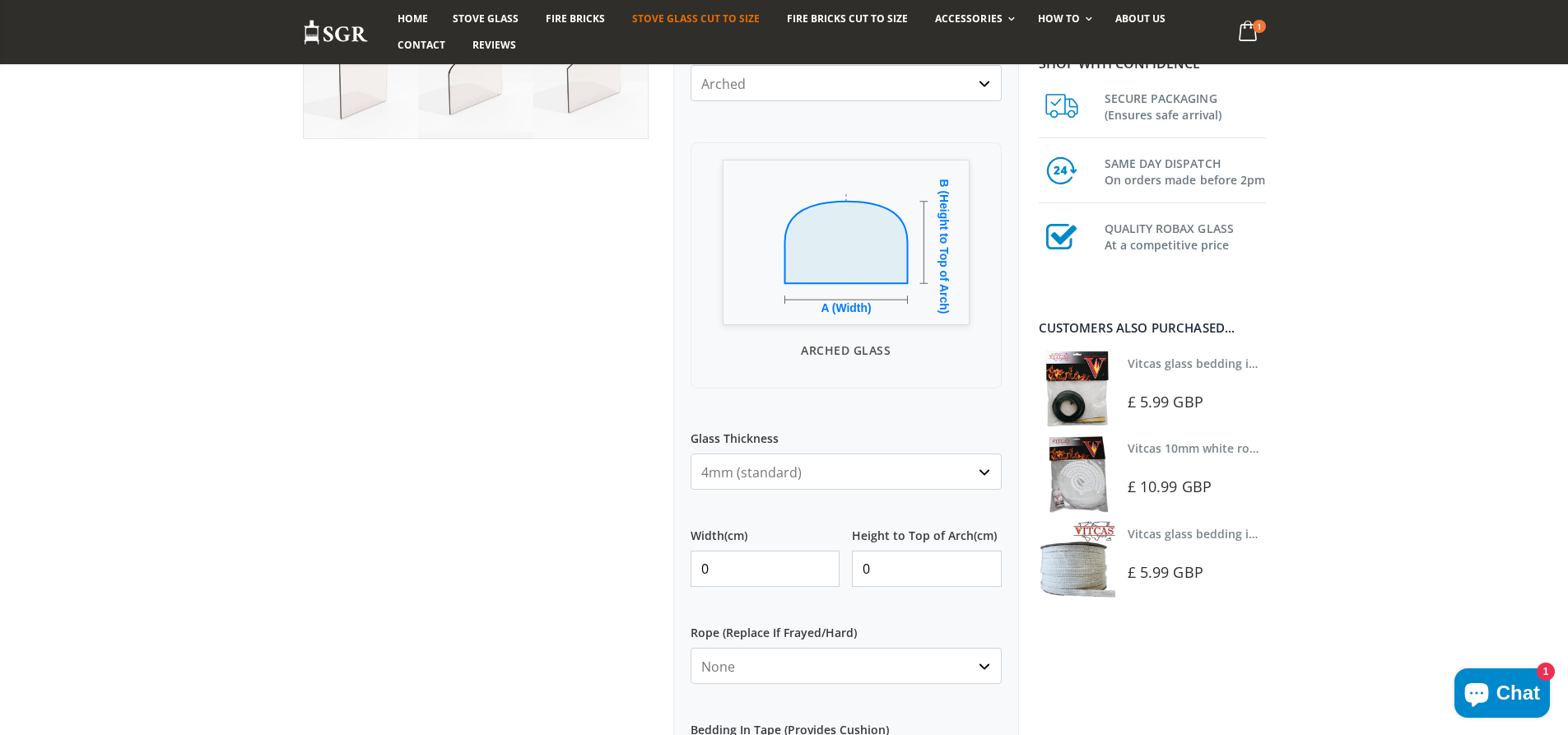
scroll to position [494, 0]
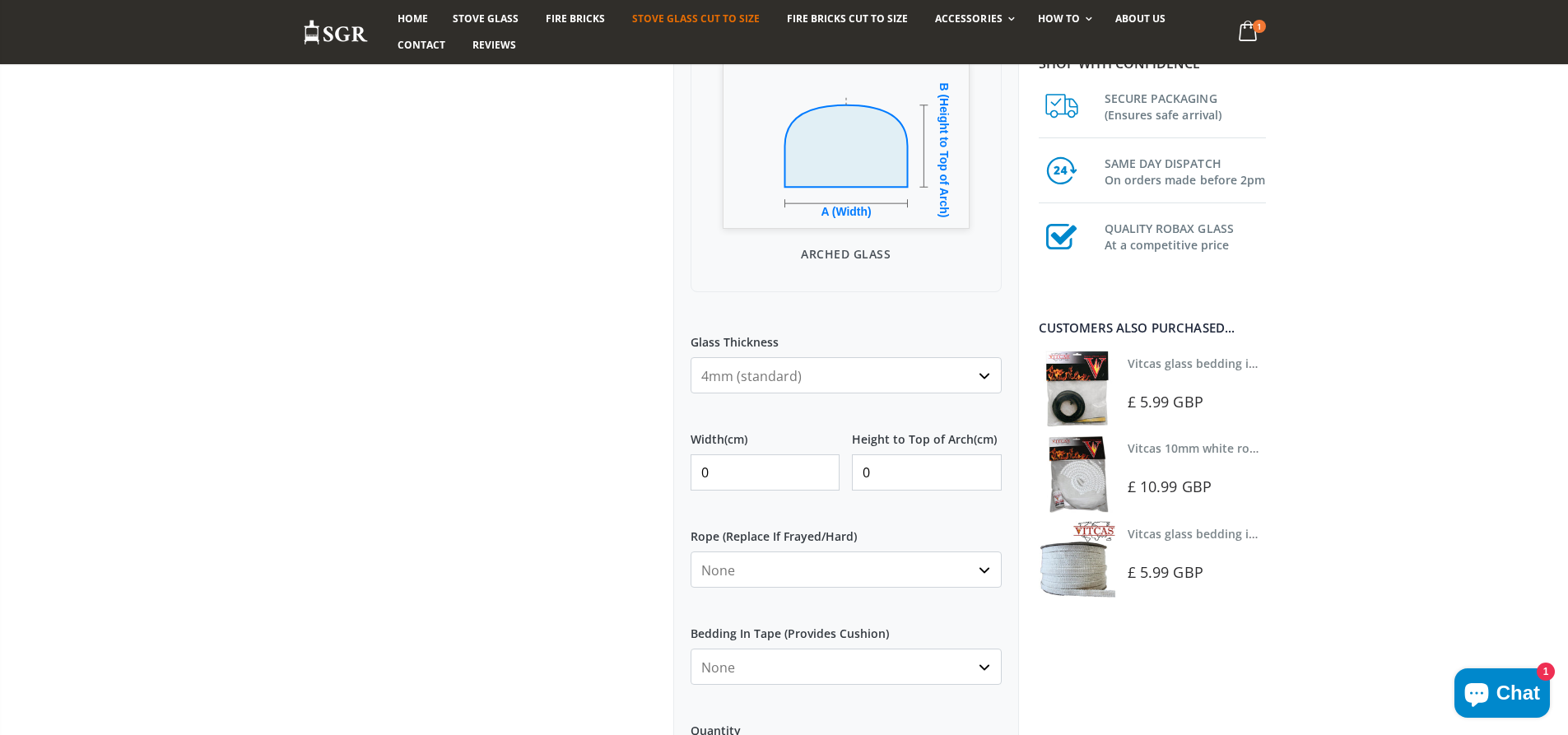
click at [770, 477] on input "0" at bounding box center [765, 472] width 149 height 36
type input "24"
click at [938, 469] on input "0" at bounding box center [926, 472] width 149 height 36
type input "19.3"
click at [873, 510] on div "My Measurements Are In Millimeters Centimeters Inches For inches, please enter …" at bounding box center [846, 485] width 346 height 1334
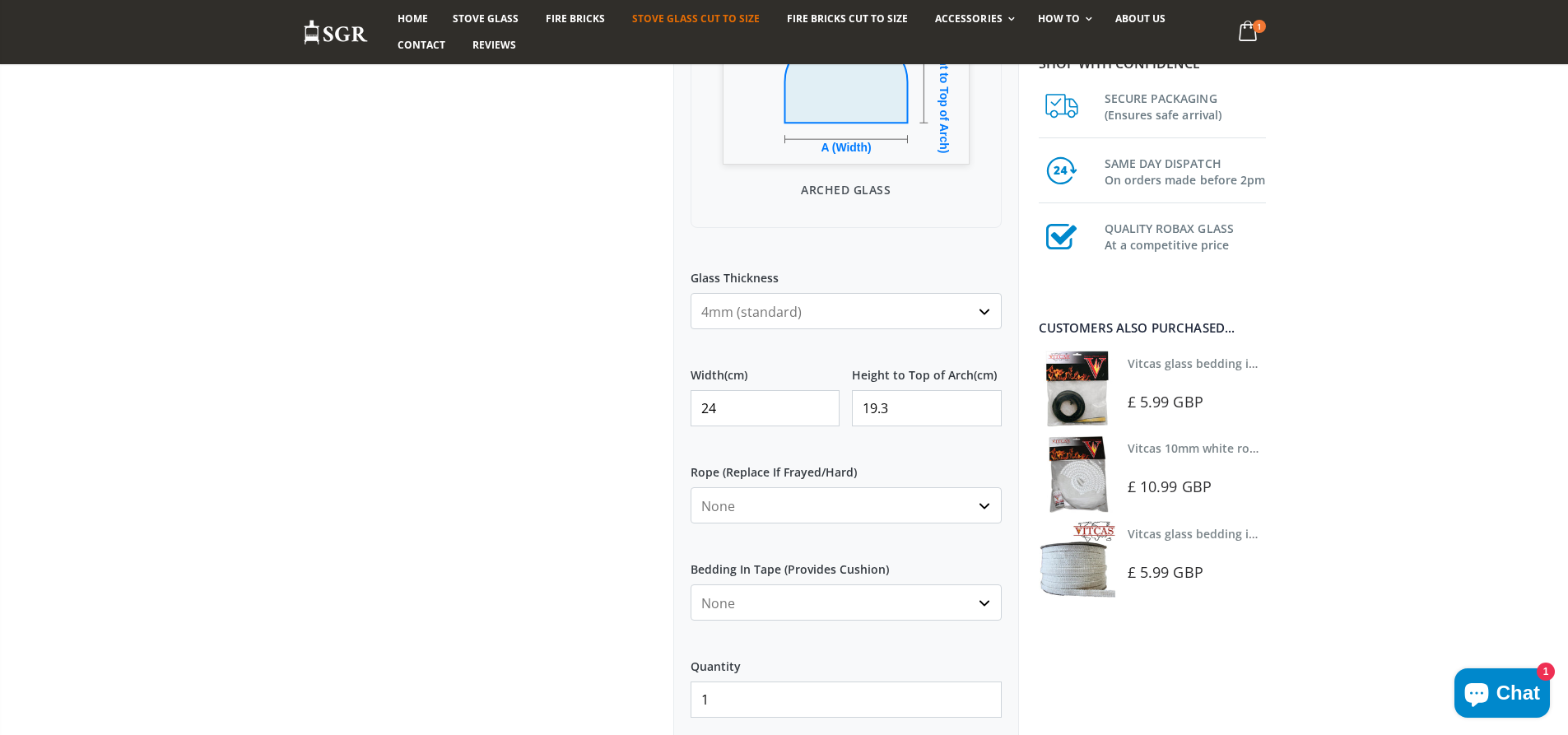
scroll to position [658, 0]
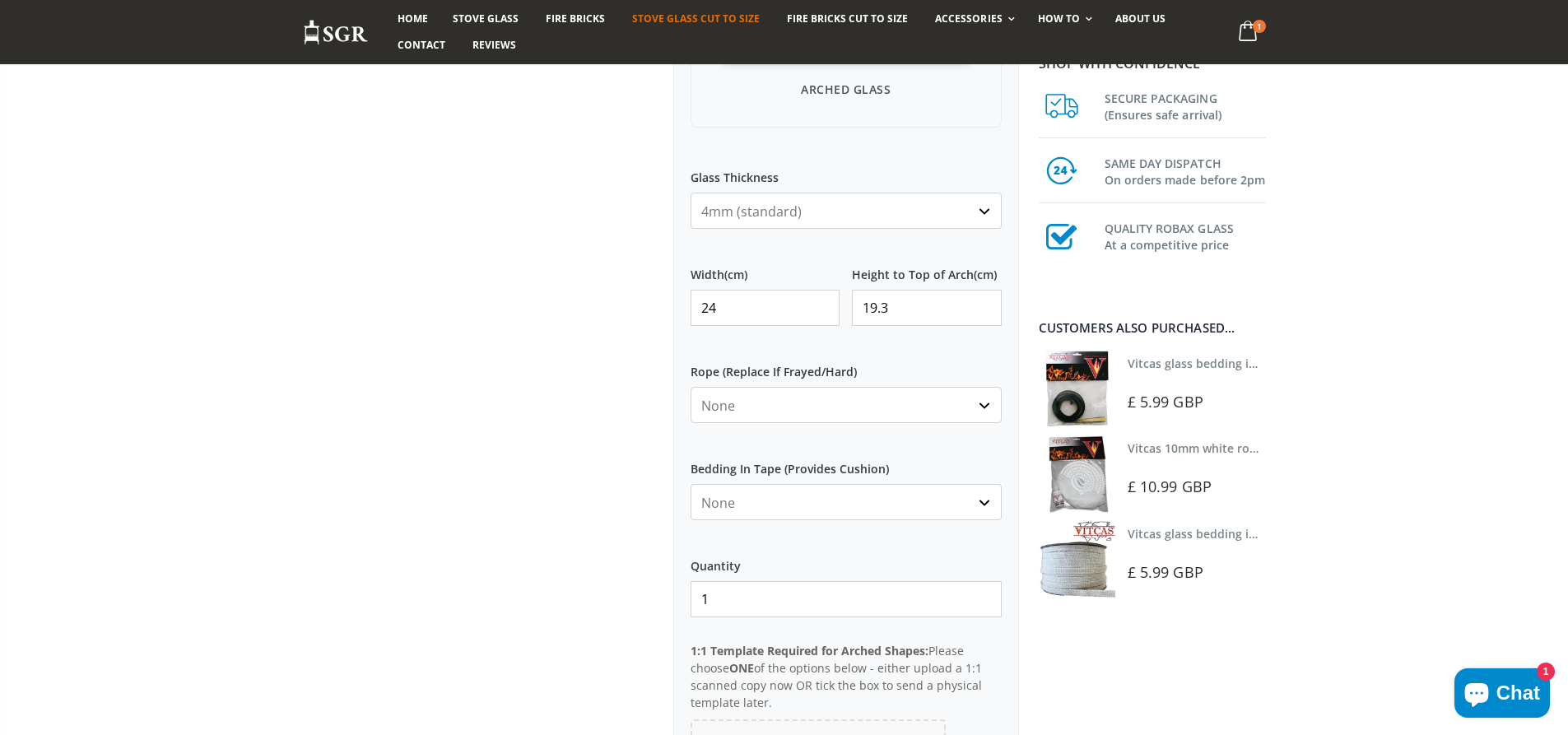
click at [988, 408] on select "None 3mm White 6mm White 8mm White 10mm White 12mm White 6mm Black 8mm Black 10…" at bounding box center [846, 405] width 311 height 36
click at [968, 364] on label "Rope (Replace If Frayed/Hard)" at bounding box center [846, 365] width 311 height 30
click at [968, 387] on select "None 3mm White 6mm White 8mm White 10mm White 12mm White 6mm Black 8mm Black 10…" at bounding box center [846, 405] width 311 height 36
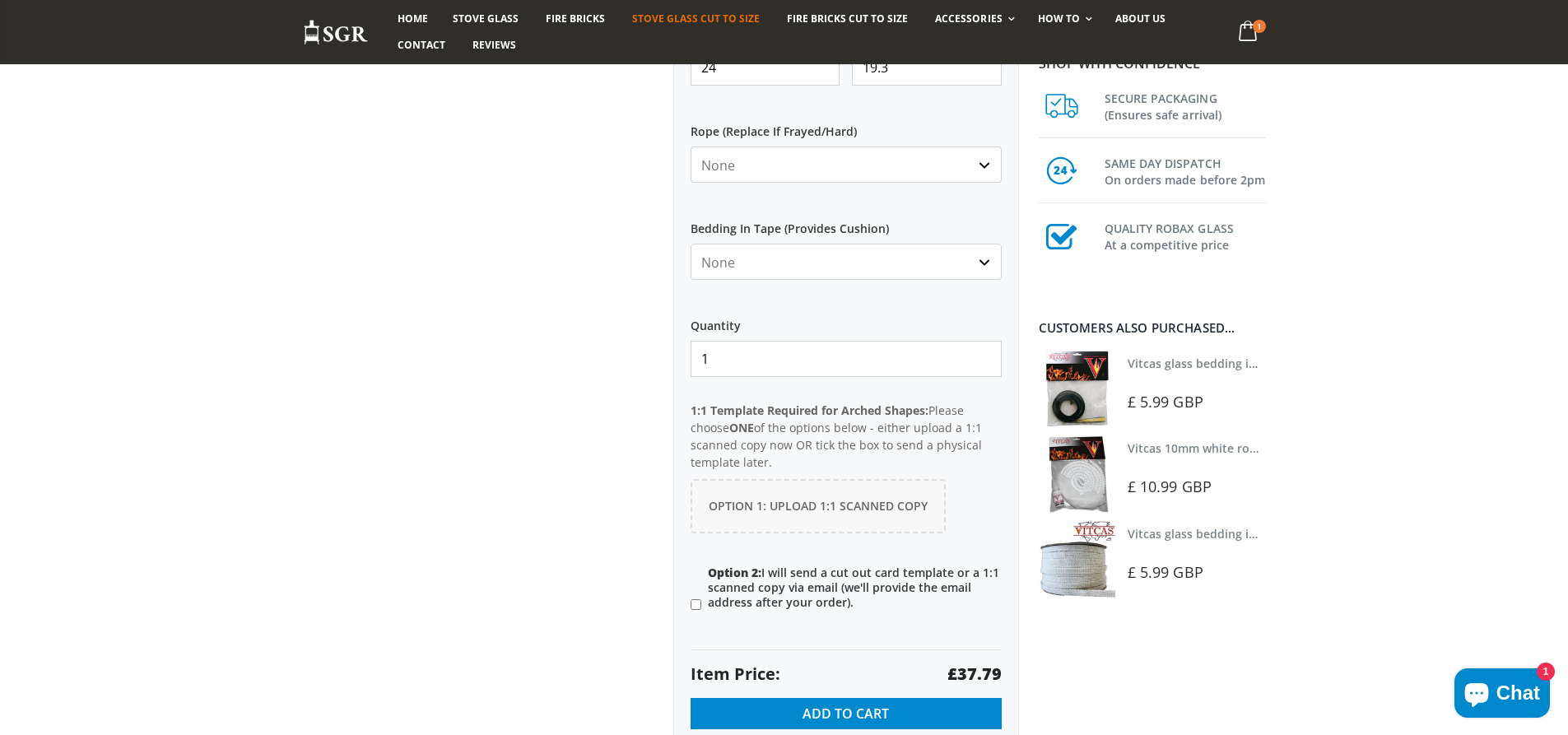
scroll to position [906, 0]
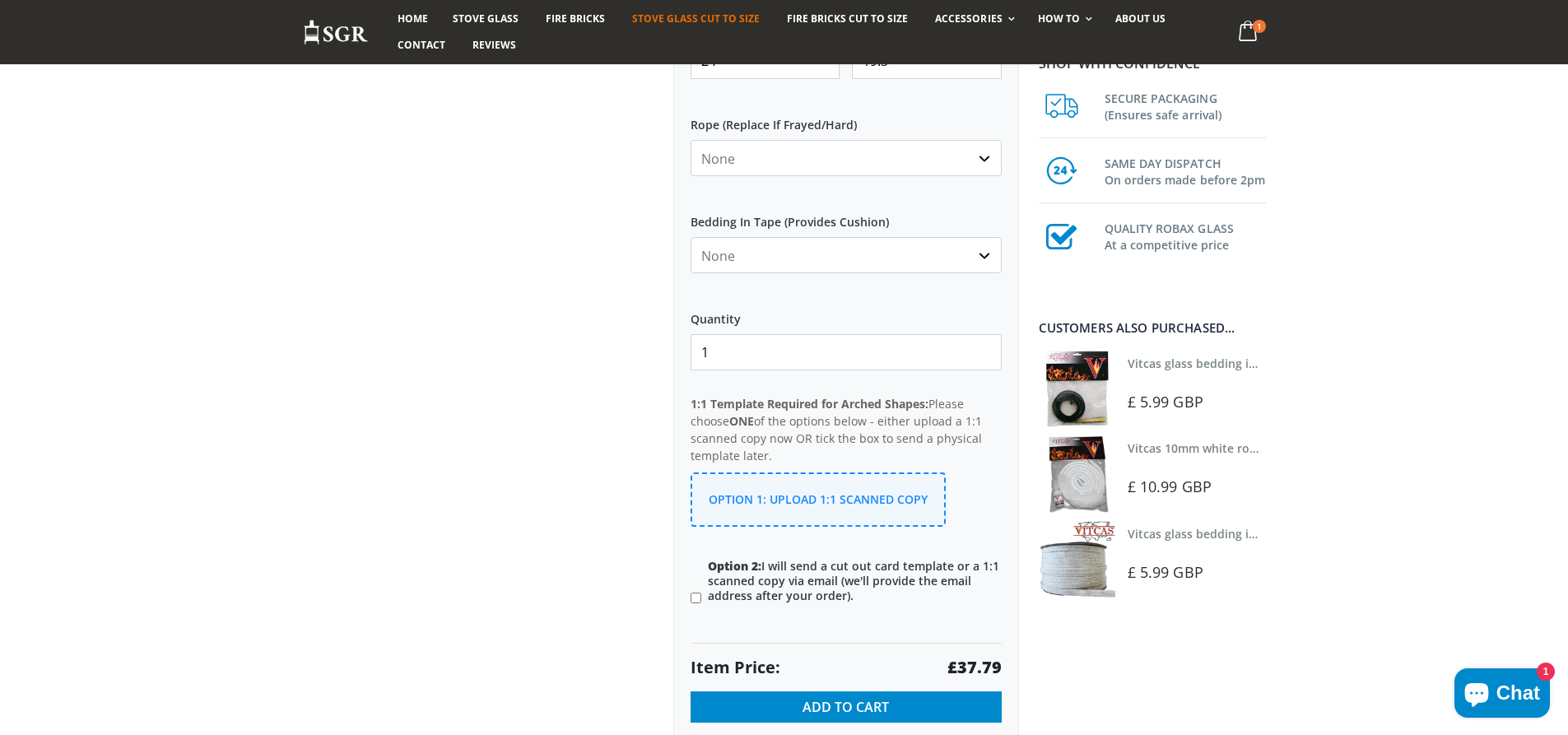
click at [839, 499] on span "Option 1: Upload 1:1 Scanned Copy" at bounding box center [818, 499] width 219 height 15
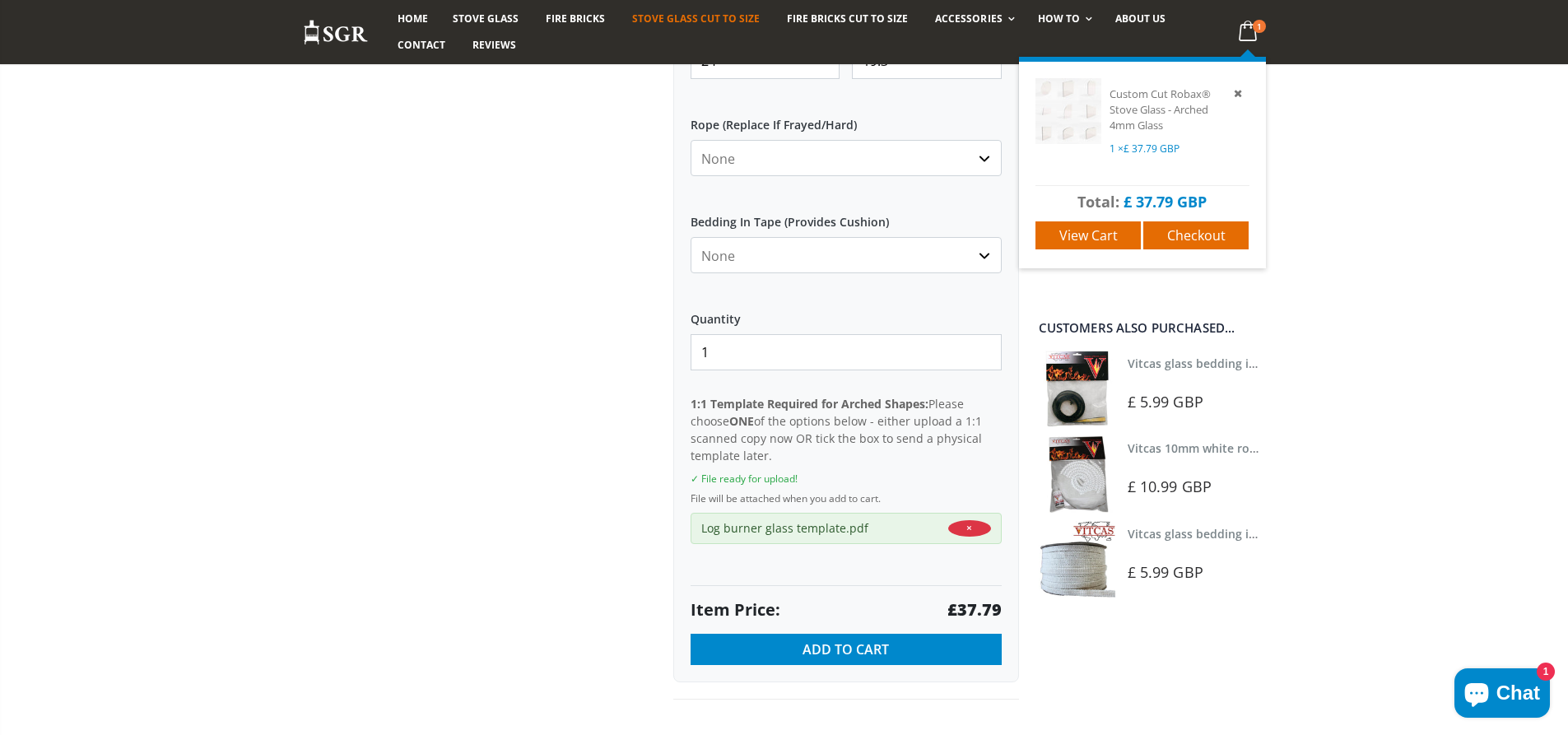
click at [1242, 25] on icon at bounding box center [1248, 31] width 33 height 30
click at [1108, 233] on span "View cart" at bounding box center [1088, 235] width 58 height 18
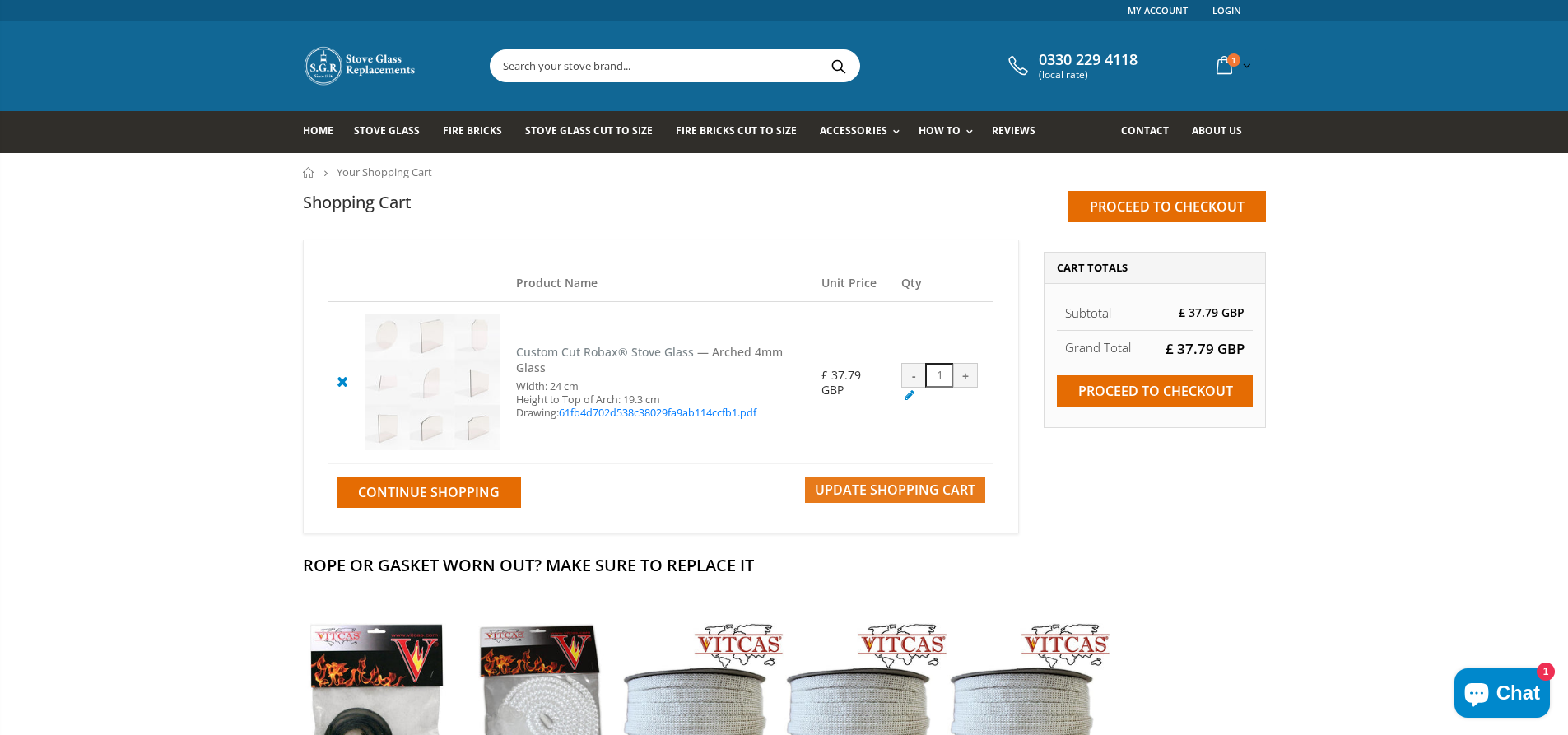
click at [939, 497] on span "Update Shopping Cart" at bounding box center [896, 490] width 161 height 18
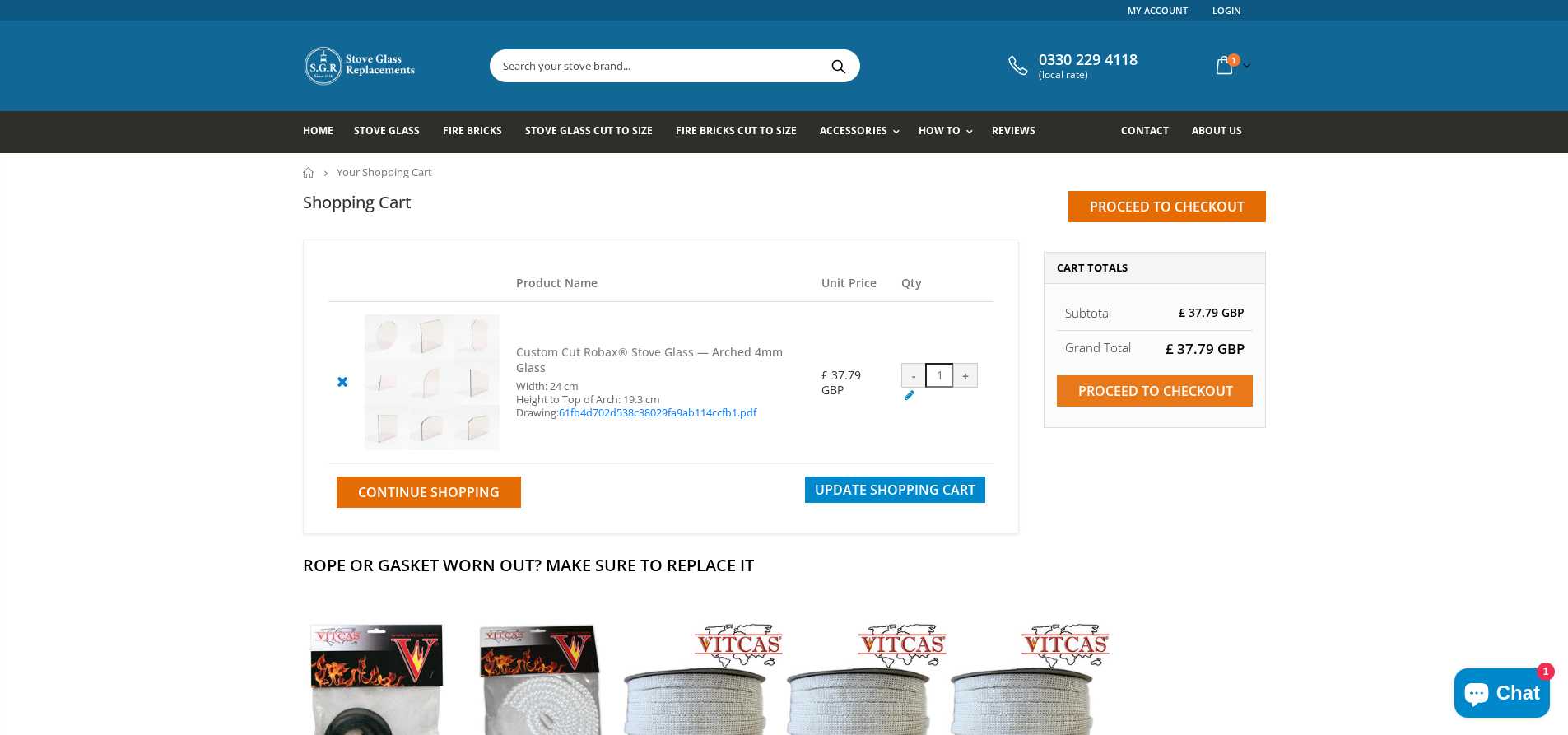
click at [1156, 378] on input "Proceed to checkout" at bounding box center [1154, 391] width 196 height 32
